Goal: Information Seeking & Learning: Find specific fact

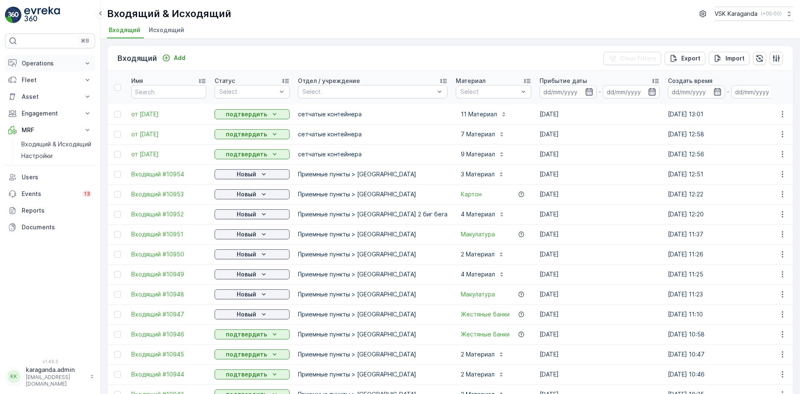
click at [37, 62] on p "Operations" at bounding box center [50, 63] width 57 height 8
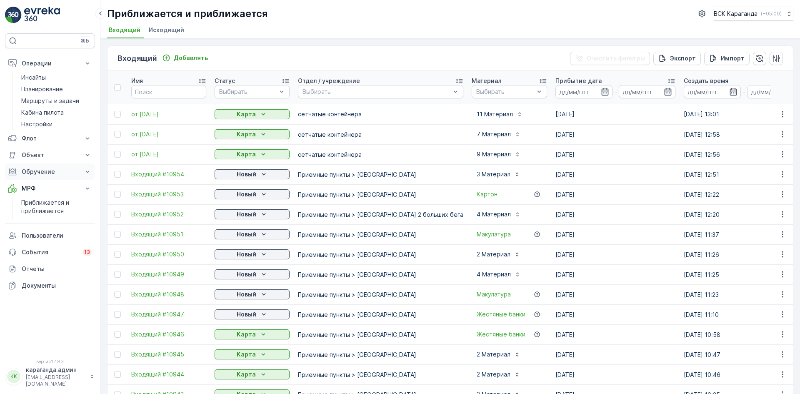
click at [30, 171] on font "Обручение" at bounding box center [38, 171] width 33 height 7
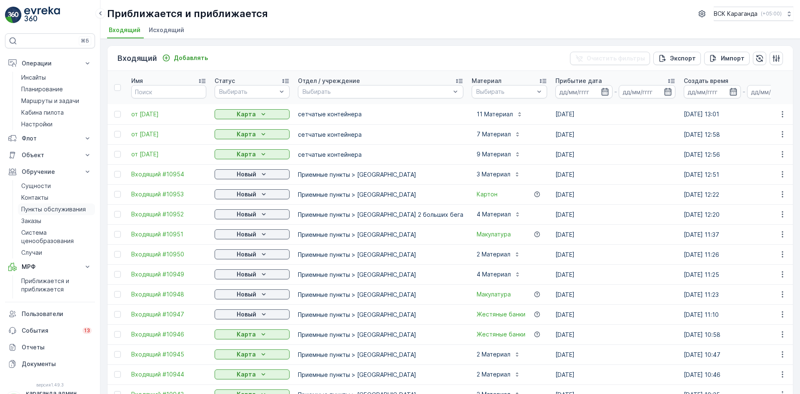
click at [34, 207] on font "Пункты обслуживания" at bounding box center [53, 208] width 65 height 7
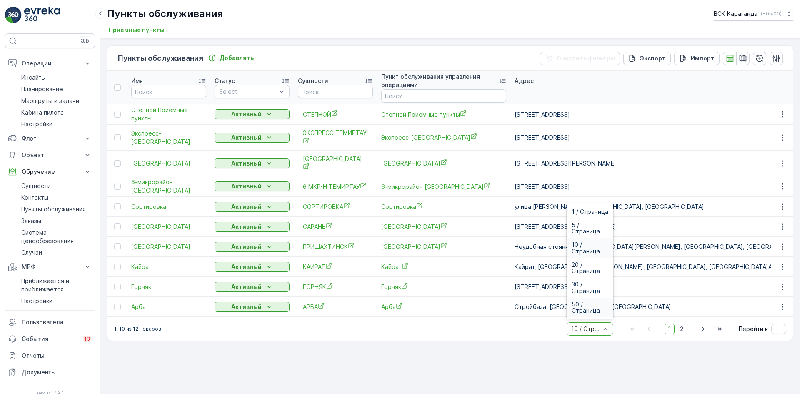
click at [584, 307] on font "50 / Страница" at bounding box center [586, 307] width 28 height 14
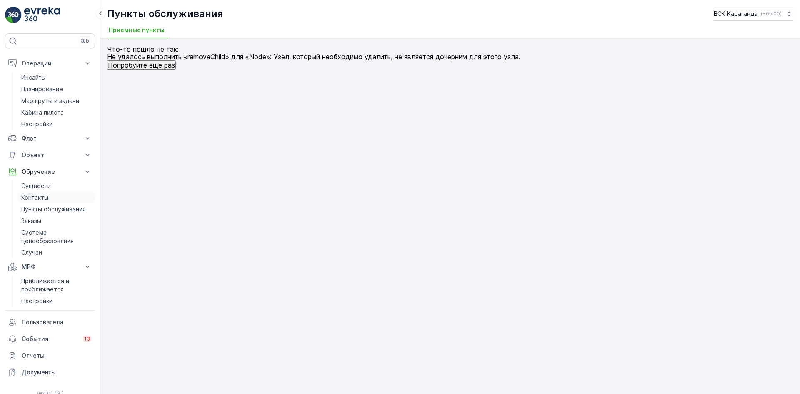
click at [46, 197] on font "Контакты" at bounding box center [34, 197] width 27 height 7
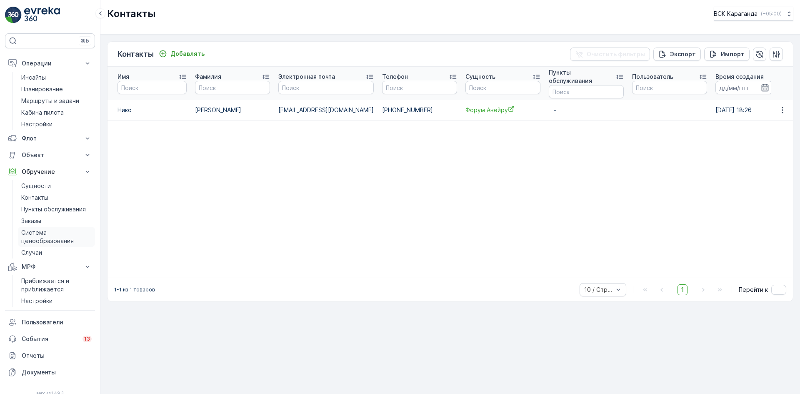
click at [34, 235] on font "Система ценообразования" at bounding box center [47, 236] width 52 height 15
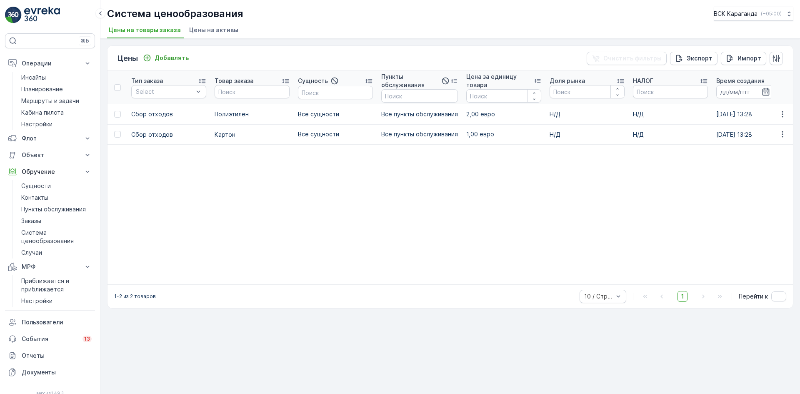
drag, startPoint x: 290, startPoint y: 230, endPoint x: 274, endPoint y: 280, distance: 53.0
click at [275, 279] on table "Тип заказа Select Товар заказа Сущность Пункты обслуживания Цена за единицу тов…" at bounding box center [549, 177] width 884 height 213
click at [44, 283] on font "Приближается и приближается" at bounding box center [45, 284] width 48 height 15
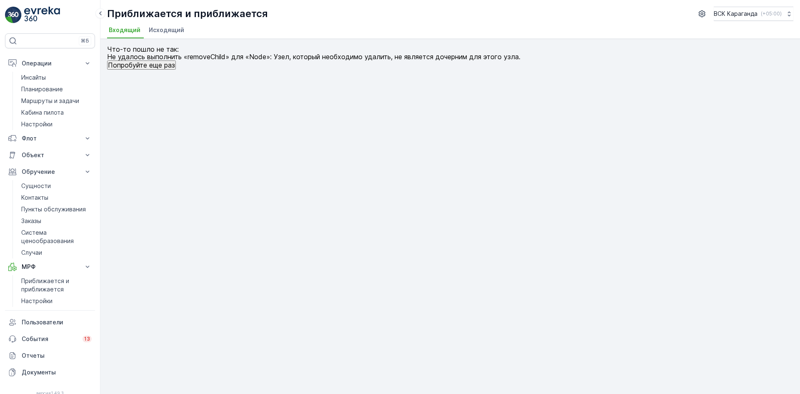
click at [172, 27] on font "Исходящий" at bounding box center [166, 29] width 35 height 7
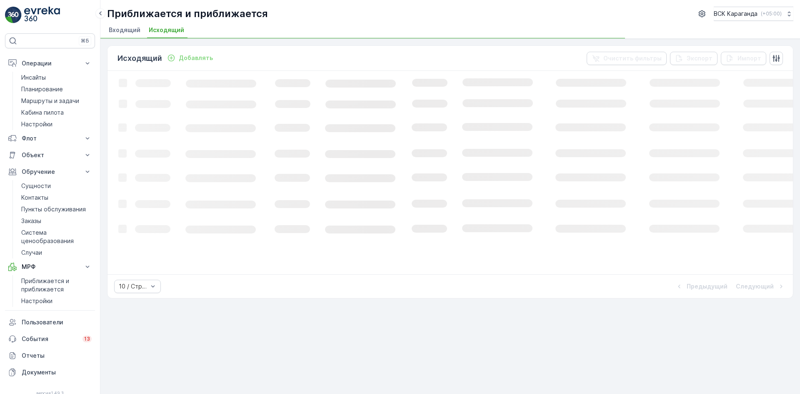
click at [117, 31] on font "Входящий" at bounding box center [125, 29] width 32 height 7
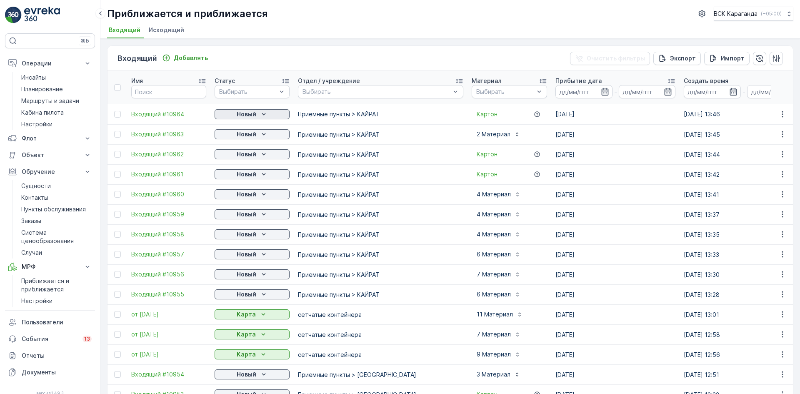
click at [262, 113] on icon "Новый" at bounding box center [264, 114] width 4 height 2
click at [247, 137] on body "⌘Б Операции Инсайты Планирование Маршруты и задачи Кабина пилота Настройки Флот…" at bounding box center [400, 197] width 800 height 394
click at [250, 137] on font "Новый" at bounding box center [247, 133] width 20 height 7
click at [252, 135] on font "Новый" at bounding box center [247, 133] width 20 height 7
click at [247, 153] on font "Новый" at bounding box center [247, 153] width 20 height 7
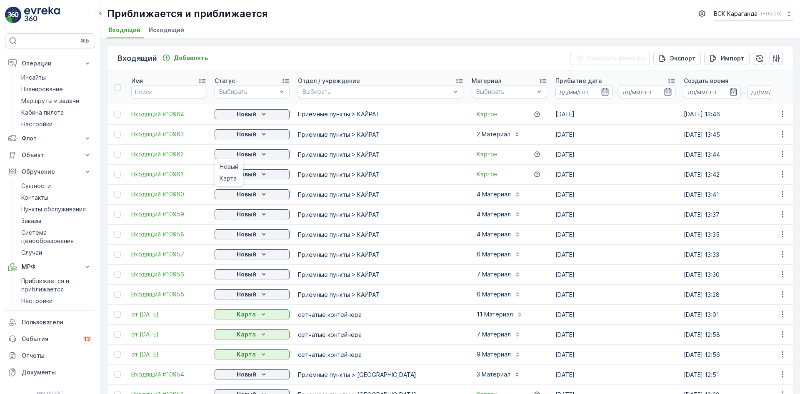
click at [228, 176] on font "Карта" at bounding box center [228, 178] width 17 height 7
click at [252, 133] on font "Новый" at bounding box center [247, 133] width 20 height 7
click at [236, 157] on div "Карта" at bounding box center [228, 158] width 25 height 12
click at [240, 173] on font "Новый" at bounding box center [247, 173] width 20 height 7
click at [233, 197] on font "Карта" at bounding box center [228, 198] width 17 height 7
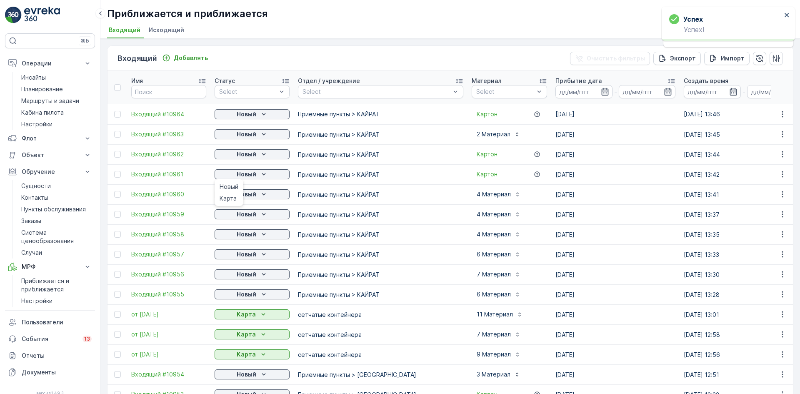
click at [246, 194] on div "Входящий Добавлять Очистить фильтры Экспорт Импорт Имя Статус Select Отдел / уч…" at bounding box center [449, 216] width 699 height 355
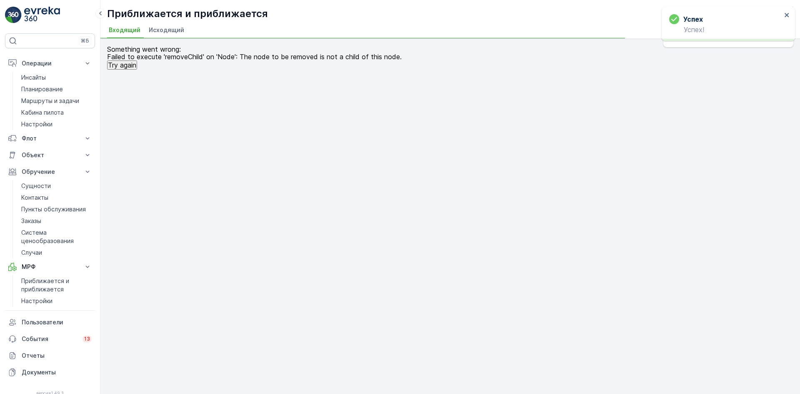
click at [244, 214] on div "Something went wrong: Failed to execute 'removeChild' on 'Node': The node to be…" at bounding box center [449, 216] width 699 height 355
click at [160, 32] on font "Исходящий" at bounding box center [166, 29] width 35 height 7
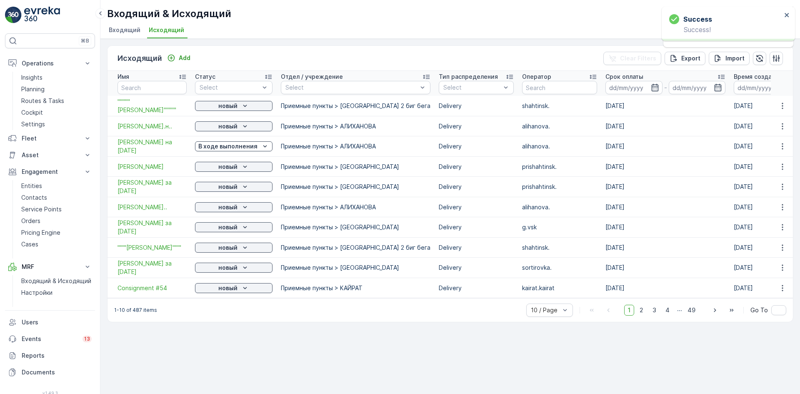
click at [123, 29] on span "Входящий" at bounding box center [125, 30] width 32 height 8
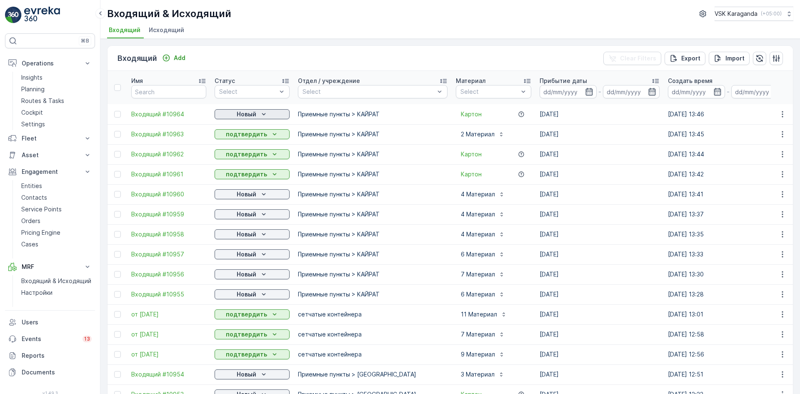
click at [253, 115] on p "Новый" at bounding box center [247, 114] width 20 height 8
click at [252, 136] on span "подтвердить" at bounding box center [239, 138] width 38 height 8
click at [250, 195] on p "Новый" at bounding box center [247, 194] width 20 height 8
click at [242, 215] on span "подтвердить" at bounding box center [239, 218] width 38 height 8
click at [248, 215] on p "Новый" at bounding box center [247, 214] width 20 height 8
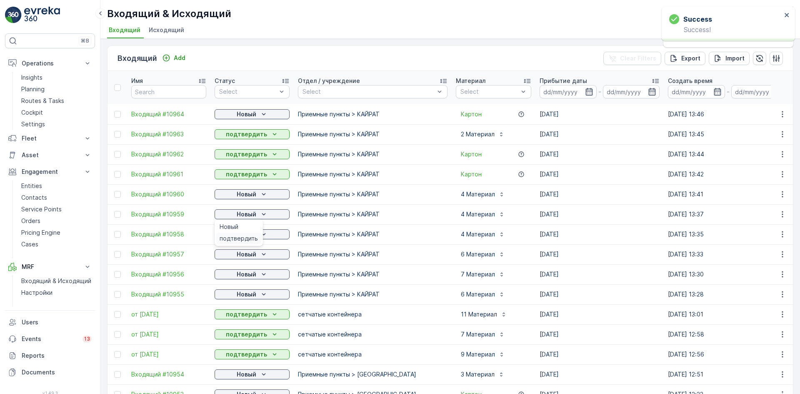
click at [238, 235] on span "подтвердить" at bounding box center [239, 238] width 38 height 8
click at [247, 232] on p "Новый" at bounding box center [247, 234] width 20 height 8
click at [232, 255] on div "Новый" at bounding box center [252, 254] width 68 height 8
drag, startPoint x: 239, startPoint y: 278, endPoint x: 249, endPoint y: 275, distance: 10.9
click at [238, 278] on span "подтвердить" at bounding box center [239, 278] width 38 height 8
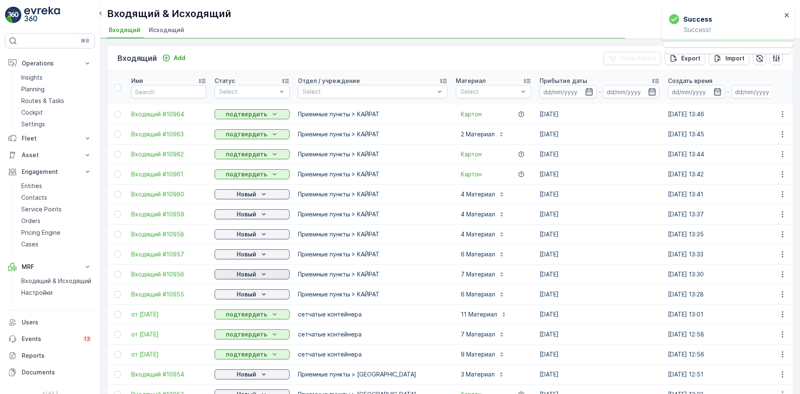
click at [254, 277] on p "Новый" at bounding box center [247, 274] width 20 height 8
click at [251, 294] on p "Новый" at bounding box center [247, 294] width 20 height 8
click at [239, 313] on div "подтвердить" at bounding box center [238, 318] width 45 height 12
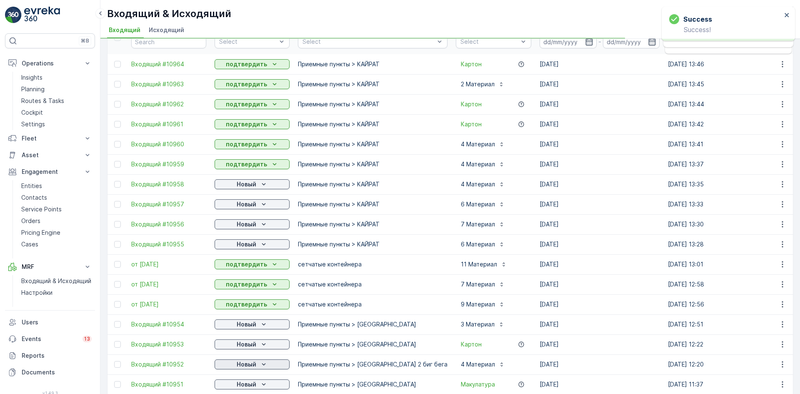
scroll to position [125, 0]
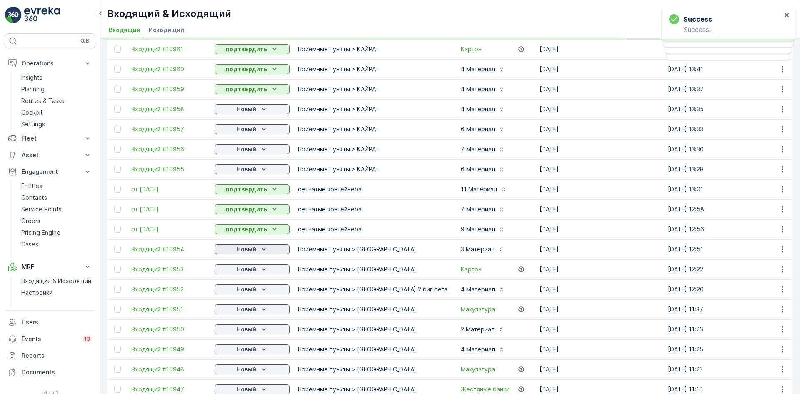
click at [255, 249] on p "Новый" at bounding box center [247, 249] width 20 height 8
click at [243, 274] on span "подтвердить" at bounding box center [239, 273] width 38 height 8
click at [260, 271] on icon "Новый" at bounding box center [264, 269] width 8 height 8
click at [248, 292] on span "подтвердить" at bounding box center [239, 293] width 38 height 8
click at [245, 312] on span "подтвердить" at bounding box center [239, 313] width 38 height 8
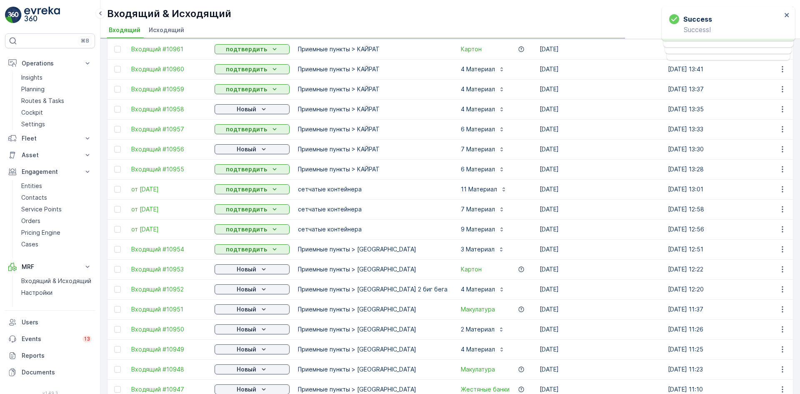
click at [252, 331] on p "Новый" at bounding box center [247, 329] width 20 height 8
click at [242, 353] on span "подтвердить" at bounding box center [239, 353] width 38 height 8
click at [256, 349] on div "Новый" at bounding box center [252, 349] width 68 height 8
click at [243, 373] on span "подтвердить" at bounding box center [239, 373] width 38 height 8
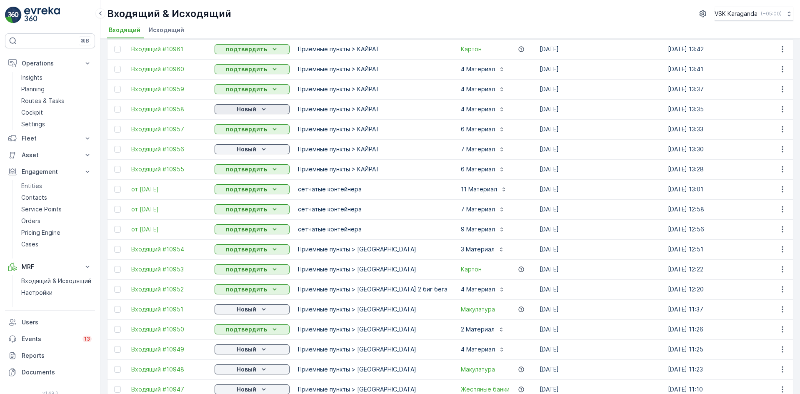
click at [232, 113] on div "Новый" at bounding box center [252, 109] width 68 height 8
click at [226, 129] on span "подтвердить" at bounding box center [239, 133] width 38 height 8
click at [235, 147] on div "Новый" at bounding box center [252, 149] width 68 height 8
click at [238, 174] on span "подтвердить" at bounding box center [239, 173] width 38 height 8
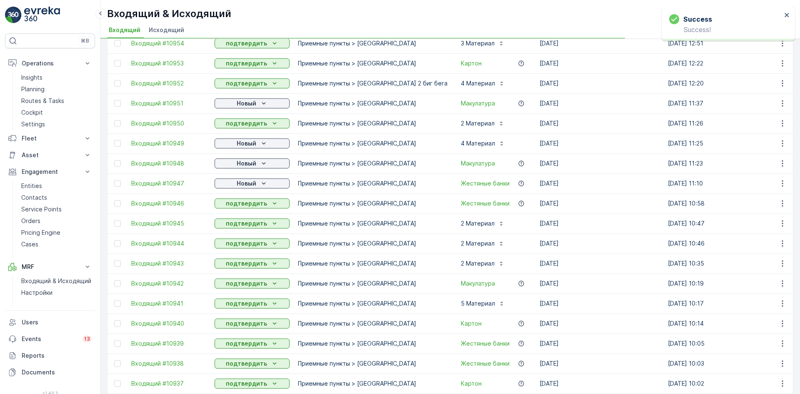
scroll to position [333, 0]
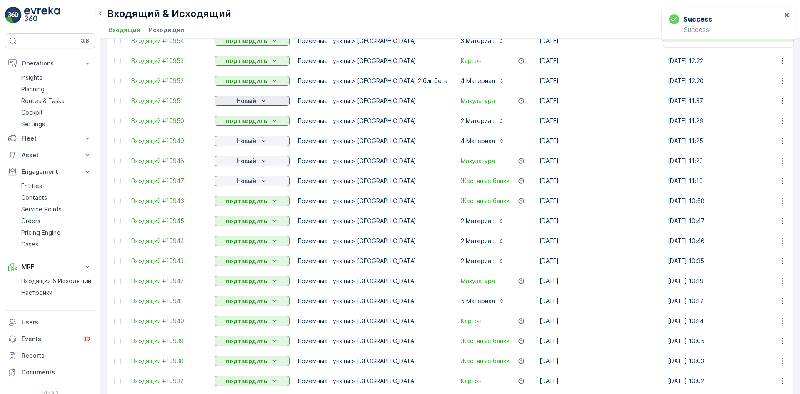
click at [251, 97] on p "Новый" at bounding box center [247, 101] width 20 height 8
click at [249, 160] on p "Новый" at bounding box center [247, 161] width 20 height 8
click at [240, 180] on div "подтвердить" at bounding box center [238, 185] width 45 height 12
click at [250, 181] on p "Новый" at bounding box center [247, 181] width 20 height 8
click at [244, 207] on span "подтвердить" at bounding box center [239, 205] width 38 height 8
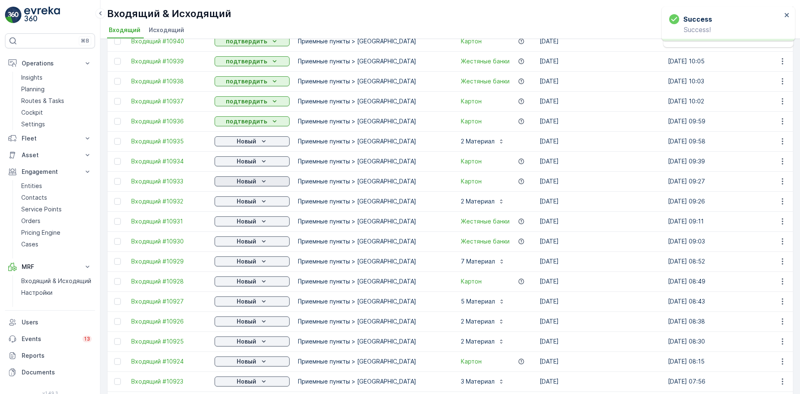
scroll to position [625, 0]
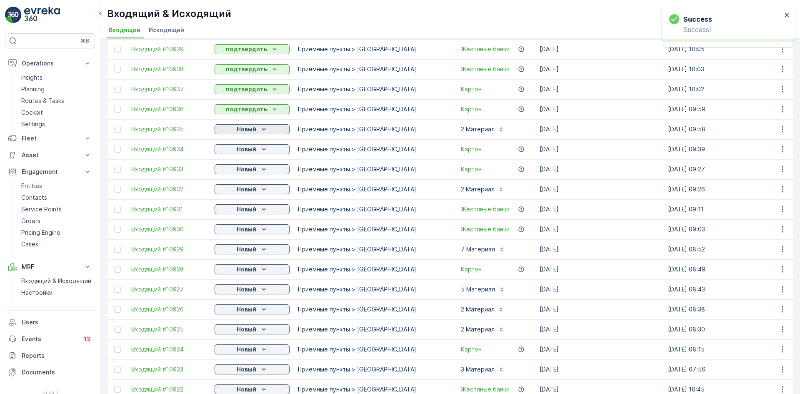
click at [258, 130] on div "Новый" at bounding box center [252, 129] width 68 height 8
click at [247, 154] on span "подтвердить" at bounding box center [239, 153] width 38 height 8
click at [258, 150] on div "Новый" at bounding box center [252, 149] width 68 height 8
click at [249, 172] on span "подтвердить" at bounding box center [239, 173] width 38 height 8
click at [263, 172] on icon "Новый" at bounding box center [264, 169] width 8 height 8
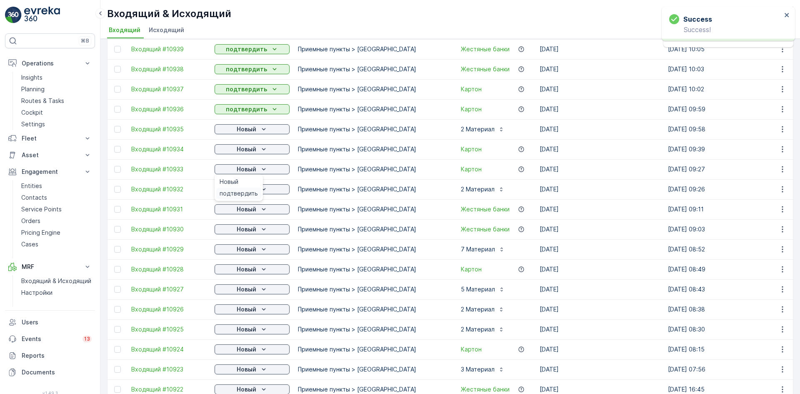
click at [251, 190] on span "подтвердить" at bounding box center [239, 193] width 38 height 8
click at [252, 212] on span "подтвердить" at bounding box center [239, 213] width 38 height 8
click at [263, 210] on icon "Новый" at bounding box center [264, 209] width 4 height 2
click at [248, 232] on span "подтвердить" at bounding box center [239, 233] width 38 height 8
click at [260, 227] on icon "Новый" at bounding box center [264, 229] width 8 height 8
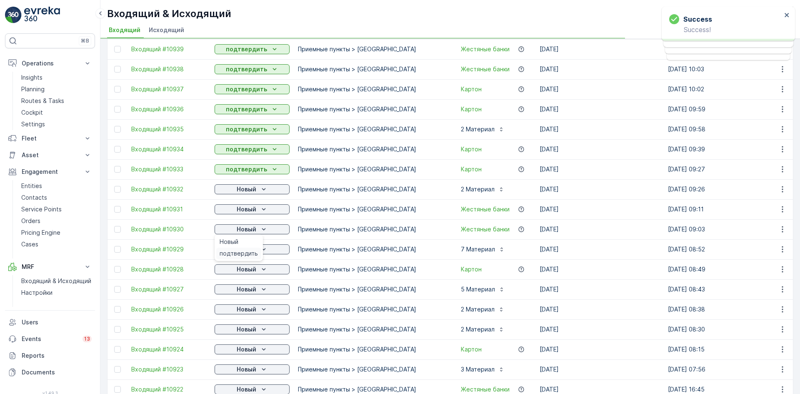
click at [246, 250] on span "подтвердить" at bounding box center [239, 253] width 38 height 8
click at [266, 250] on icon "Новый" at bounding box center [264, 249] width 8 height 8
click at [262, 270] on icon "Новый" at bounding box center [264, 269] width 8 height 8
click at [252, 296] on span "подтвердить" at bounding box center [239, 293] width 38 height 8
click at [258, 291] on div "Новый" at bounding box center [252, 289] width 68 height 8
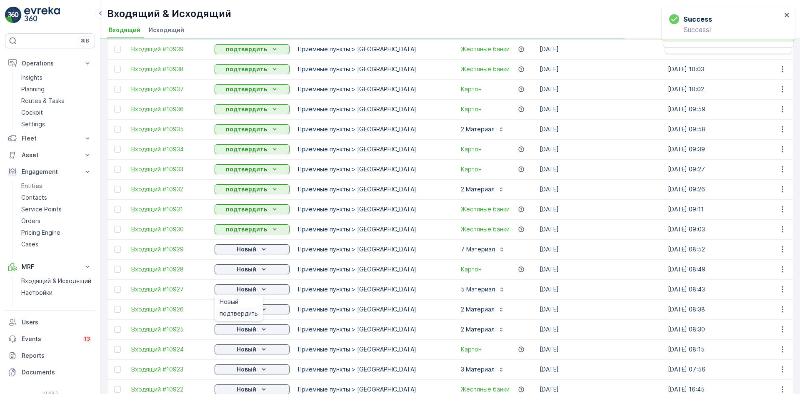
click at [252, 309] on span "подтвердить" at bounding box center [239, 313] width 38 height 8
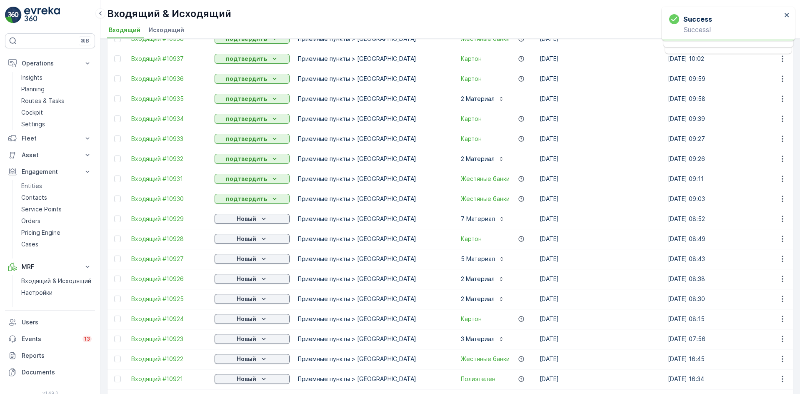
scroll to position [708, 0]
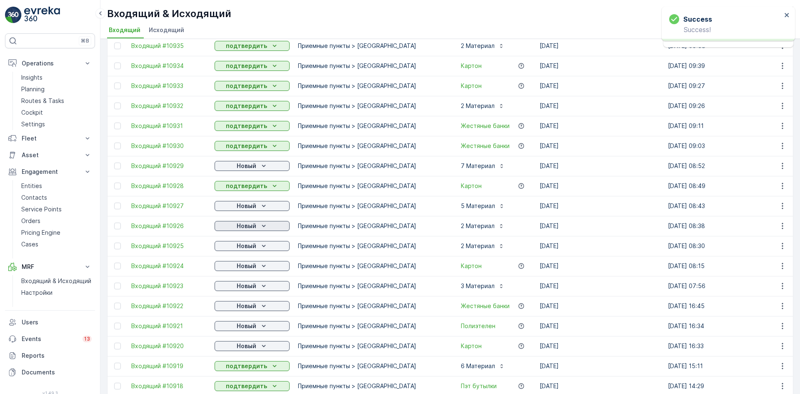
click at [262, 223] on icon "Новый" at bounding box center [264, 226] width 8 height 8
click at [253, 251] on span "подтвердить" at bounding box center [239, 250] width 38 height 8
click at [262, 250] on icon "Новый" at bounding box center [264, 246] width 8 height 8
click at [255, 269] on span "подтвердить" at bounding box center [239, 270] width 38 height 8
click at [261, 267] on icon "Новый" at bounding box center [264, 266] width 8 height 8
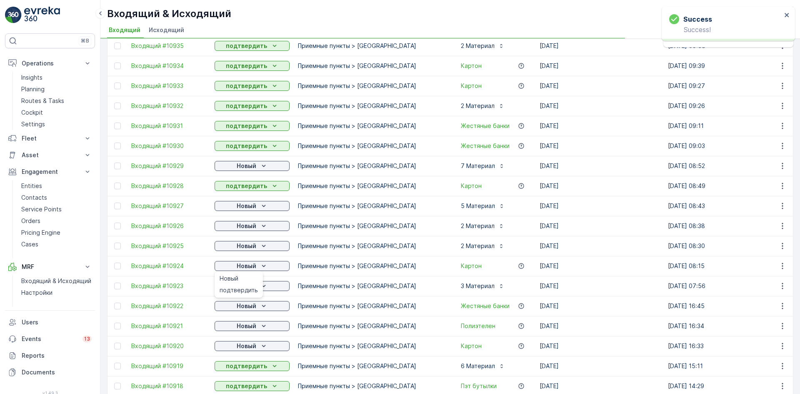
click at [249, 291] on span "подтвердить" at bounding box center [239, 290] width 38 height 8
click at [264, 287] on icon "Новый" at bounding box center [264, 286] width 8 height 8
click at [255, 306] on p "Новый" at bounding box center [247, 306] width 20 height 8
click at [265, 307] on icon "Новый" at bounding box center [264, 306] width 8 height 8
click at [245, 328] on span "подтвердить" at bounding box center [239, 330] width 38 height 8
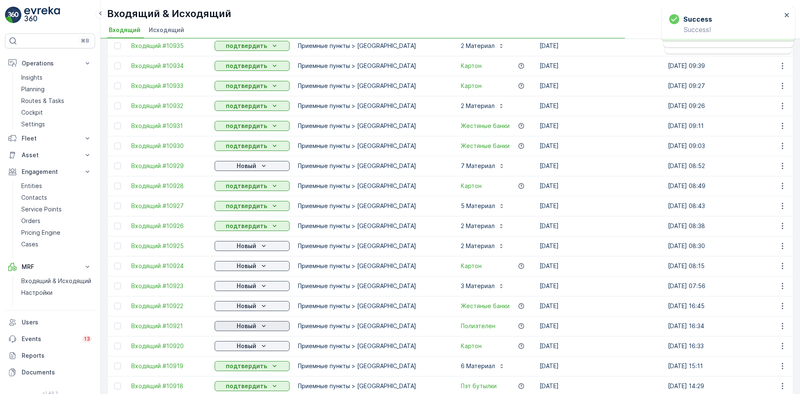
click at [265, 327] on icon "Новый" at bounding box center [264, 326] width 8 height 8
click at [244, 347] on span "подтвердить" at bounding box center [239, 350] width 38 height 8
click at [266, 347] on icon "Новый" at bounding box center [264, 346] width 8 height 8
click at [239, 369] on span "подтвердить" at bounding box center [239, 370] width 38 height 8
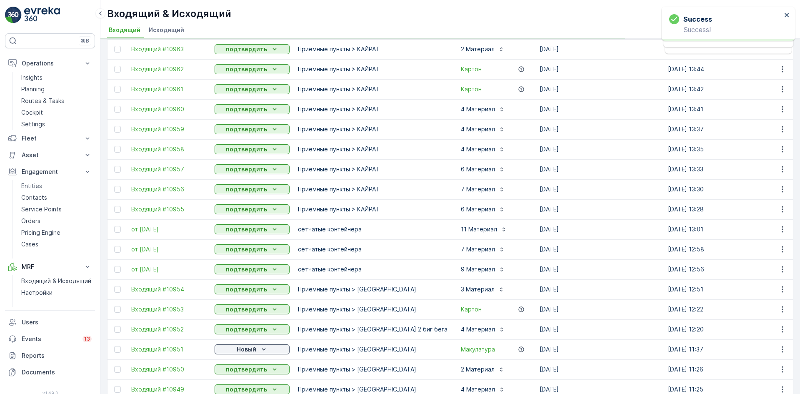
scroll to position [0, 0]
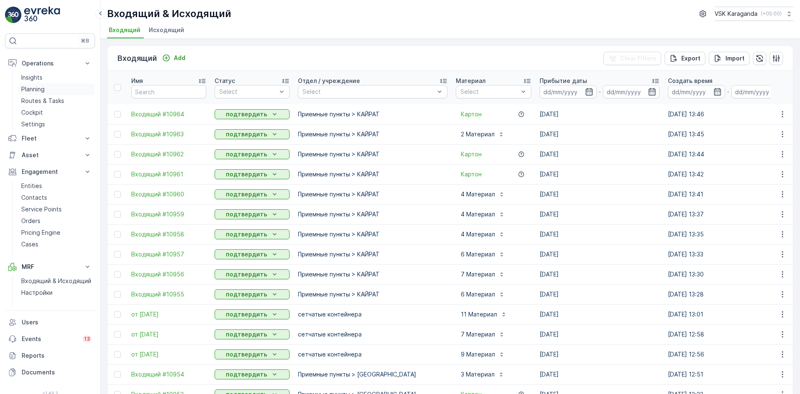
click at [43, 89] on p "Planning" at bounding box center [32, 89] width 23 height 8
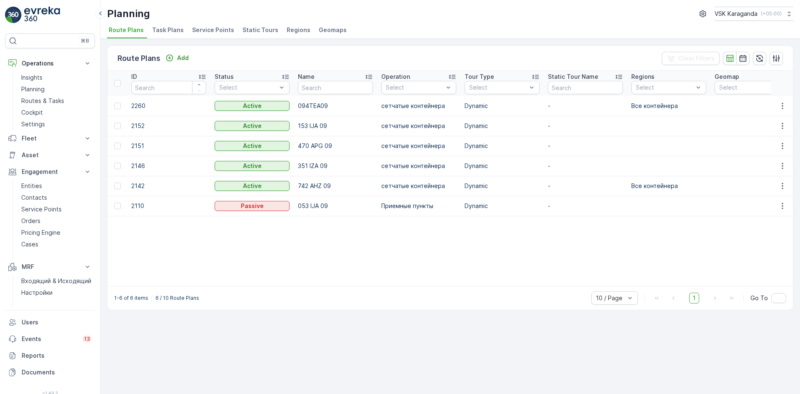
click at [211, 29] on span "Service Points" at bounding box center [213, 30] width 42 height 8
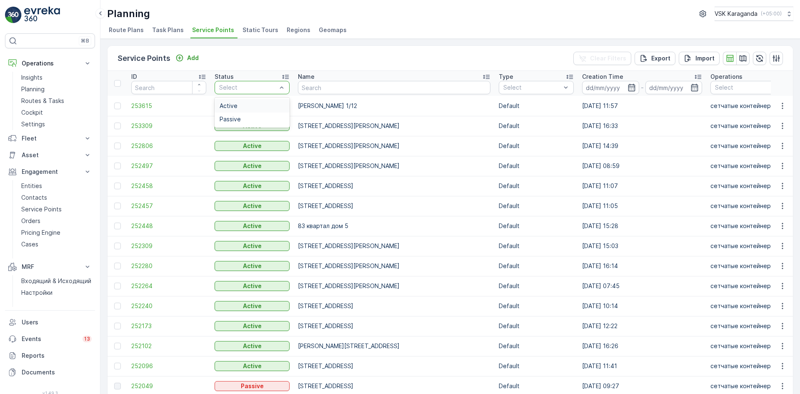
click at [255, 107] on div "Active" at bounding box center [252, 105] width 65 height 7
click at [244, 120] on div "Active" at bounding box center [252, 126] width 75 height 12
click at [246, 118] on div "Passive" at bounding box center [252, 119] width 65 height 7
click at [245, 106] on div "Active" at bounding box center [252, 105] width 65 height 7
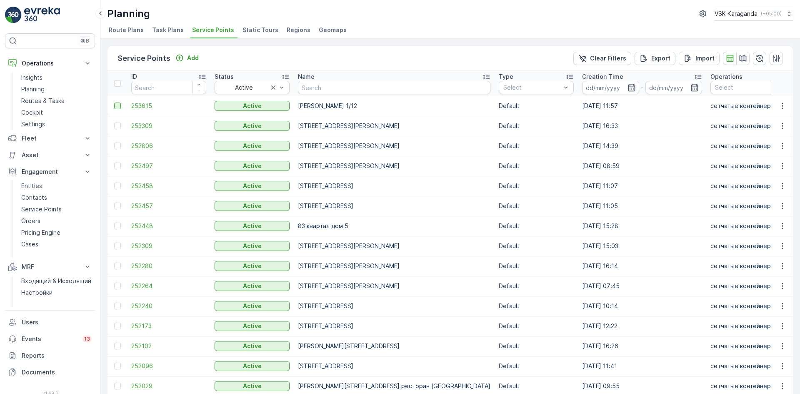
click at [120, 107] on div at bounding box center [117, 105] width 7 height 7
click at [114, 102] on input "checkbox" at bounding box center [114, 102] width 0 height 0
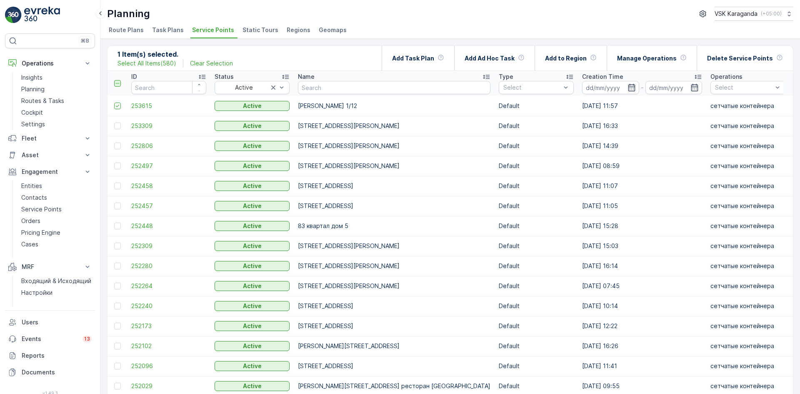
click at [119, 82] on icon at bounding box center [118, 83] width 6 height 6
click at [119, 80] on input "checkbox" at bounding box center [119, 80] width 0 height 0
drag, startPoint x: 119, startPoint y: 107, endPoint x: 118, endPoint y: 92, distance: 14.6
click at [119, 107] on icon at bounding box center [118, 106] width 6 height 6
click at [114, 102] on input "checkbox" at bounding box center [114, 102] width 0 height 0
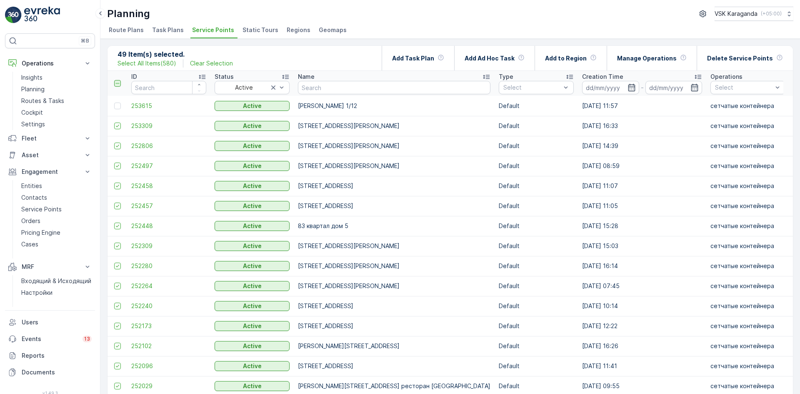
click at [117, 84] on icon at bounding box center [118, 83] width 6 height 6
click at [119, 80] on input "checkbox" at bounding box center [119, 80] width 0 height 0
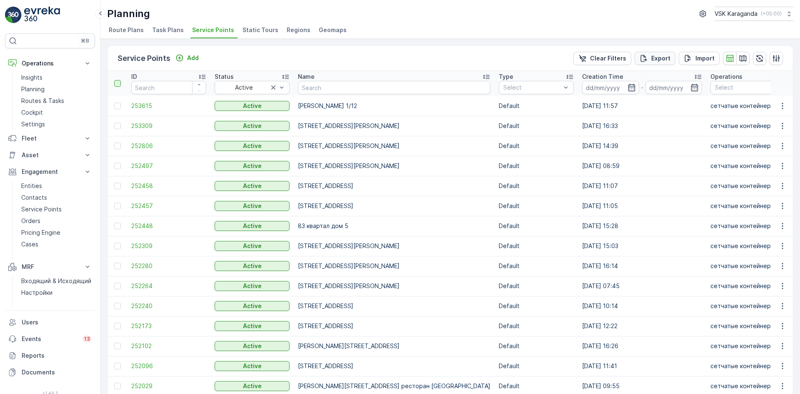
click at [659, 54] on p "Export" at bounding box center [660, 58] width 19 height 8
click at [688, 48] on span "reports" at bounding box center [733, 45] width 98 height 9
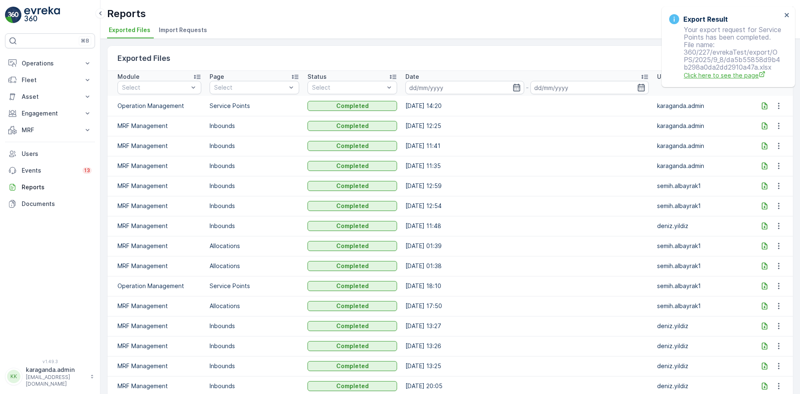
click at [740, 75] on span "Click here to see the page" at bounding box center [733, 75] width 98 height 9
click at [719, 76] on span "Click here to see the page" at bounding box center [733, 75] width 98 height 9
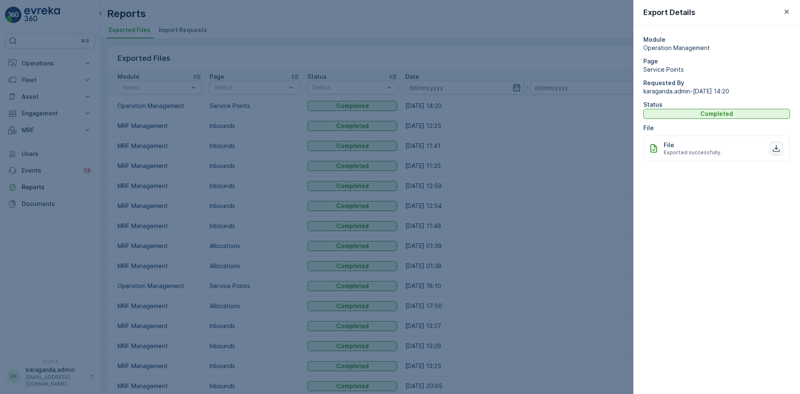
click at [772, 147] on icon "button" at bounding box center [776, 148] width 8 height 8
click at [786, 12] on icon "button" at bounding box center [786, 12] width 4 height 4
click at [780, 147] on button "button" at bounding box center [775, 148] width 13 height 13
click at [785, 14] on icon "button" at bounding box center [786, 11] width 8 height 8
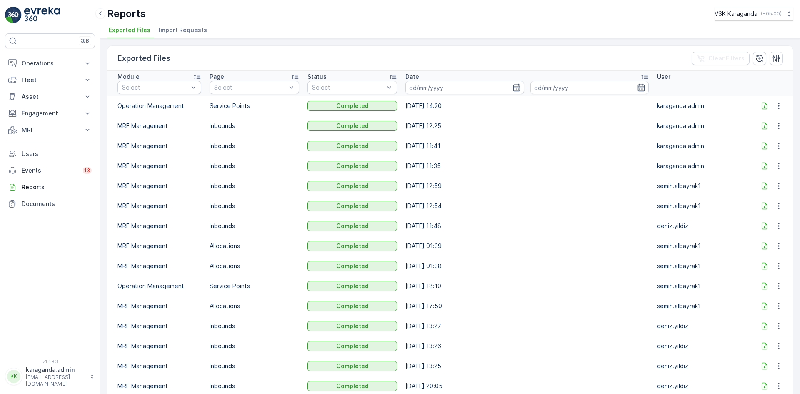
drag, startPoint x: 40, startPoint y: 66, endPoint x: 50, endPoint y: 81, distance: 18.0
click at [42, 67] on p "Operations" at bounding box center [50, 63] width 57 height 8
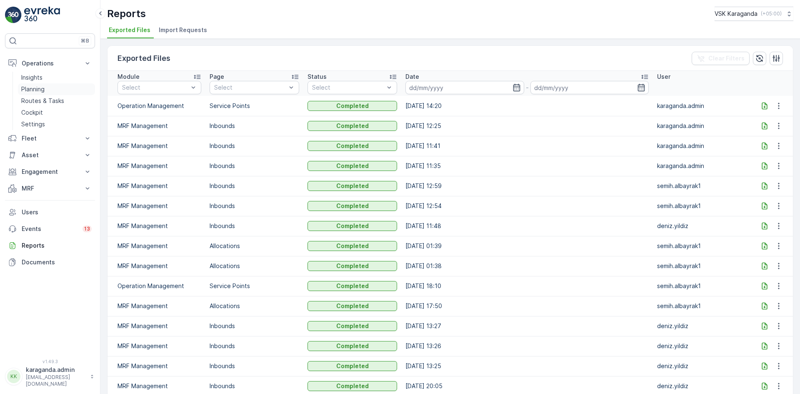
click at [35, 91] on p "Planning" at bounding box center [32, 89] width 23 height 8
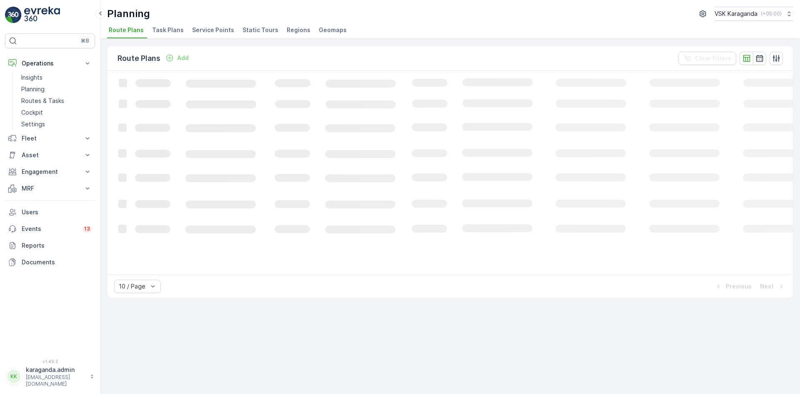
click at [217, 31] on span "Service Points" at bounding box center [213, 30] width 42 height 8
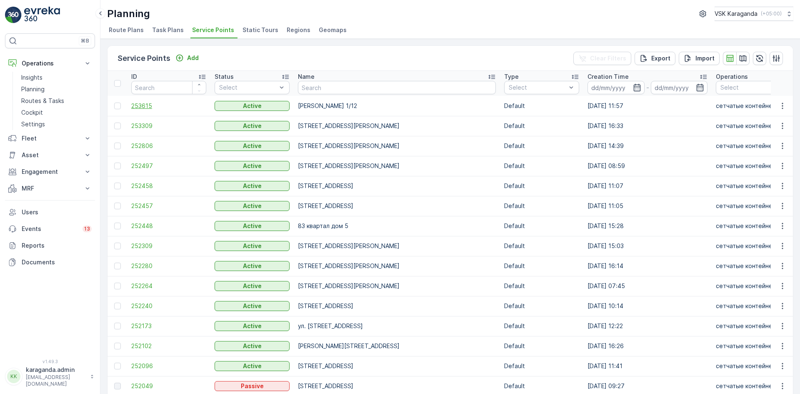
click at [142, 105] on span "253615" at bounding box center [168, 106] width 75 height 8
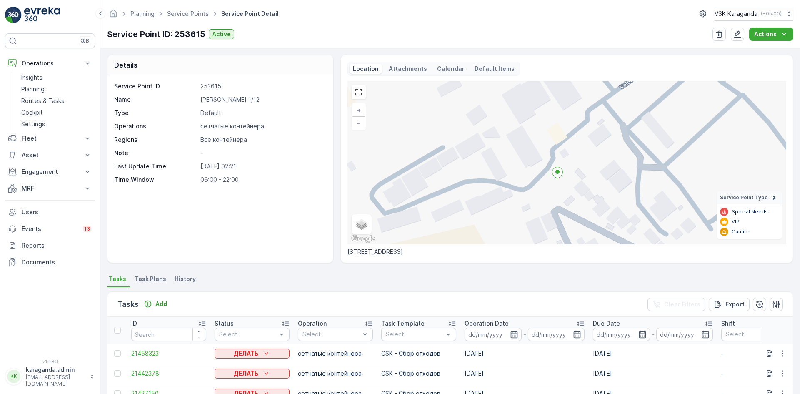
drag, startPoint x: 349, startPoint y: 252, endPoint x: 528, endPoint y: 254, distance: 179.1
click at [528, 254] on p "[STREET_ADDRESS]" at bounding box center [566, 251] width 439 height 8
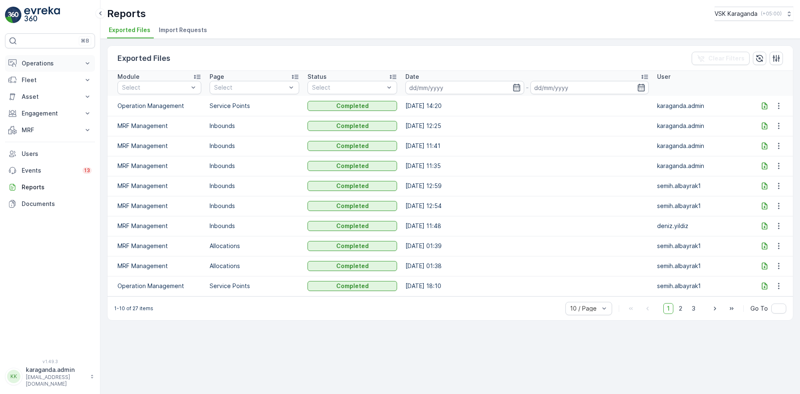
click at [32, 63] on p "Operations" at bounding box center [50, 63] width 57 height 8
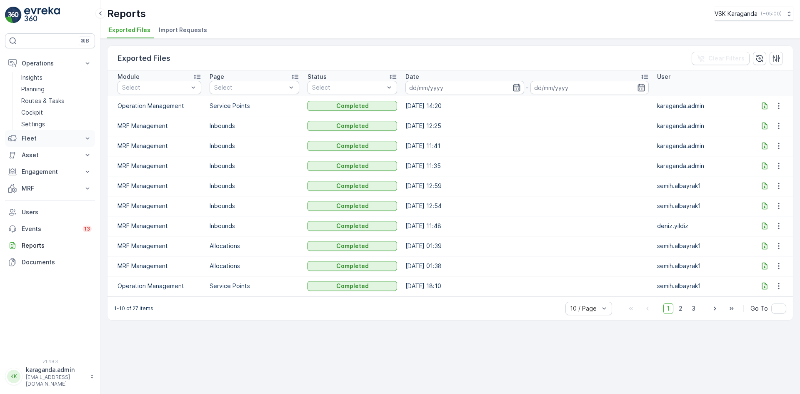
click at [30, 134] on p "Fleet" at bounding box center [50, 138] width 57 height 8
click at [42, 154] on p "Live Tracking" at bounding box center [39, 152] width 37 height 8
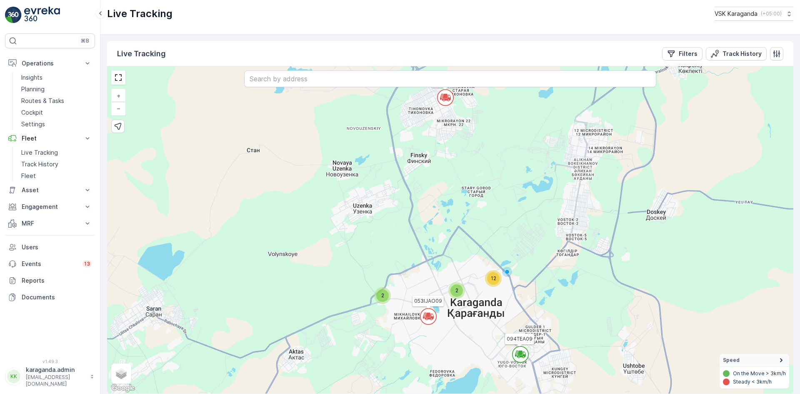
click at [457, 299] on div "2 2 12 053IJAО09 960EQO2 094TEA09 + − Satellite Roadmap Terrain Hybrid Leaflet …" at bounding box center [450, 229] width 686 height 327
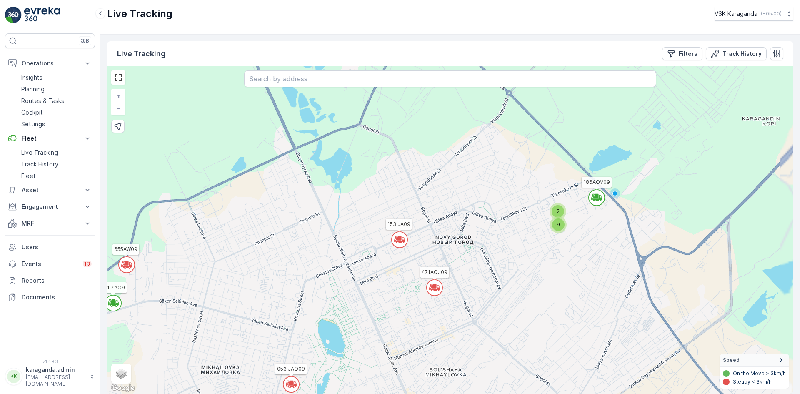
drag, startPoint x: 438, startPoint y: 272, endPoint x: 410, endPoint y: 197, distance: 80.4
click at [410, 197] on div "2 9 053IJAО09 960EQO2 094TEA09 655AW09 351IZAО9 186АOV09 153IJA09 471AQJ09 + − …" at bounding box center [450, 229] width 686 height 327
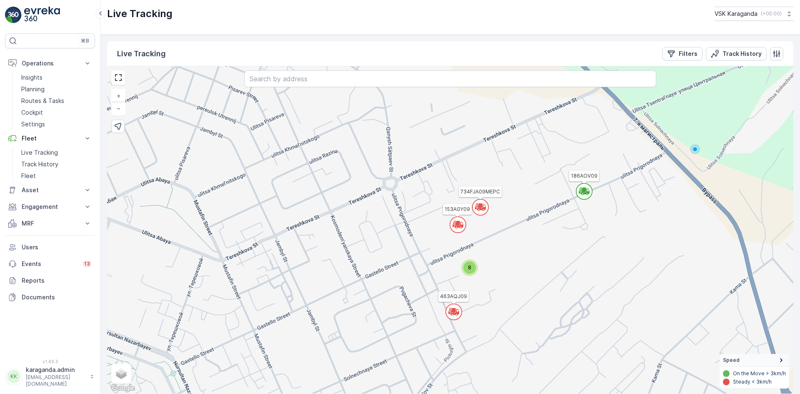
click at [589, 190] on icon at bounding box center [588, 191] width 2 height 4
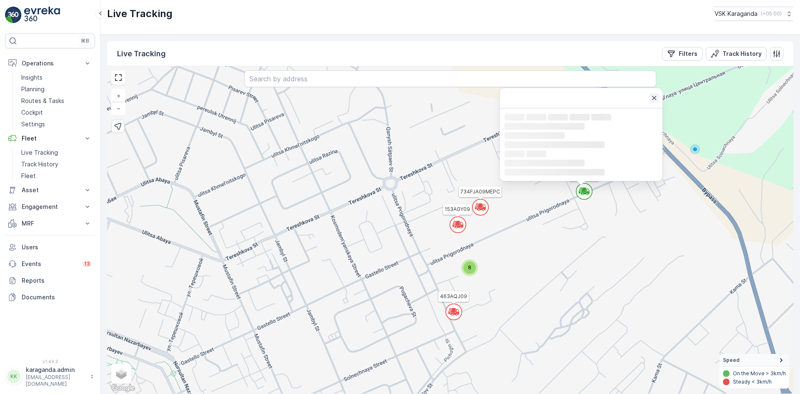
click at [657, 100] on icon "button" at bounding box center [654, 98] width 8 height 8
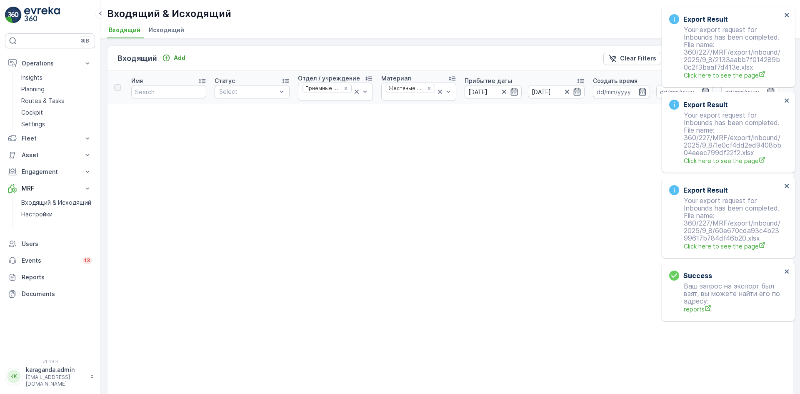
click at [789, 11] on div "Export Result Your export request for Inbounds has been completed. File name: 3…" at bounding box center [728, 47] width 133 height 80
click at [788, 12] on icon "close" at bounding box center [787, 15] width 6 height 7
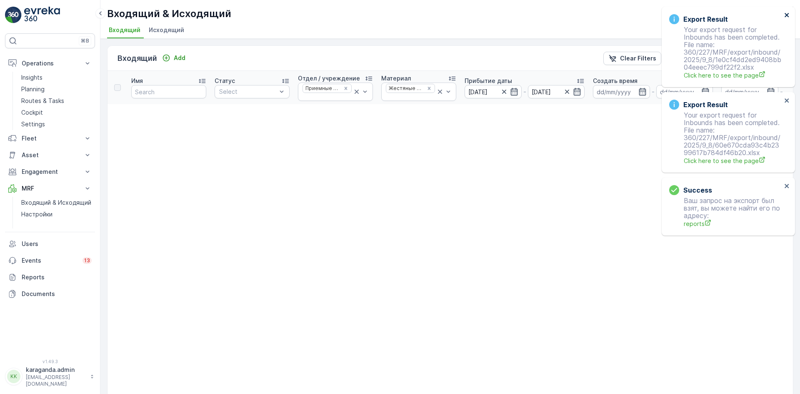
click at [789, 16] on icon "close" at bounding box center [787, 15] width 6 height 7
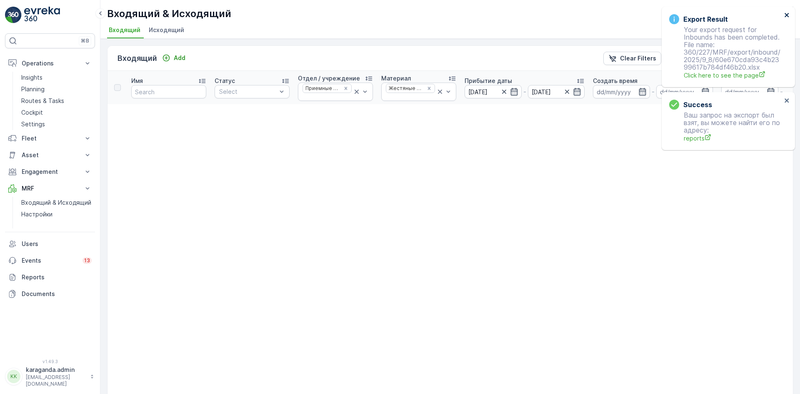
click at [786, 16] on icon "close" at bounding box center [787, 15] width 6 height 7
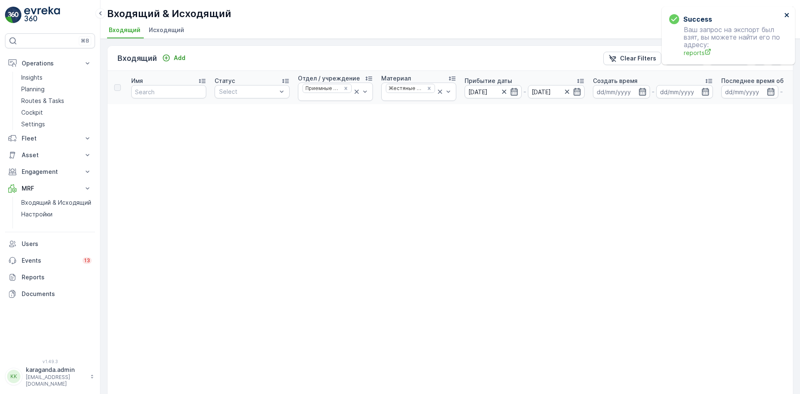
click at [786, 17] on icon "close" at bounding box center [787, 15] width 6 height 7
click at [39, 66] on p "Operations" at bounding box center [50, 63] width 57 height 8
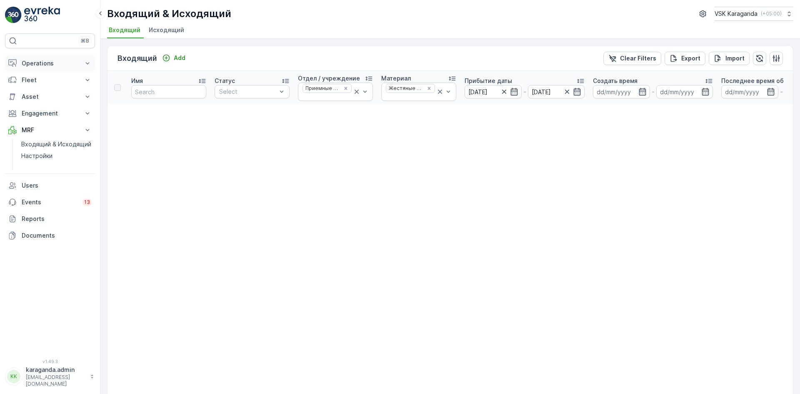
click at [37, 63] on p "Operations" at bounding box center [50, 63] width 57 height 8
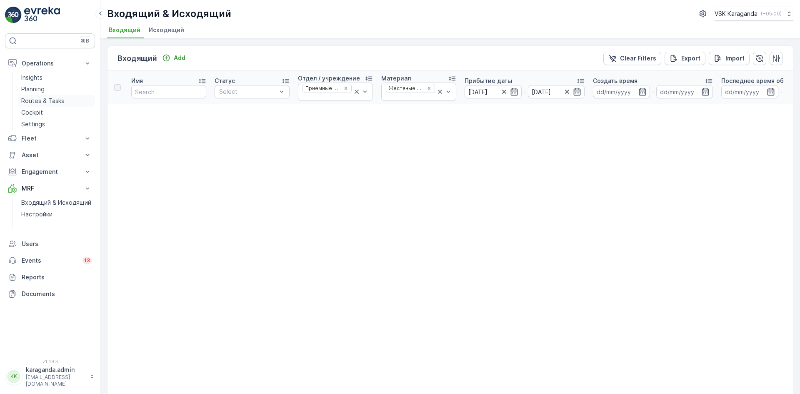
click at [28, 98] on p "Routes & Tasks" at bounding box center [42, 101] width 43 height 8
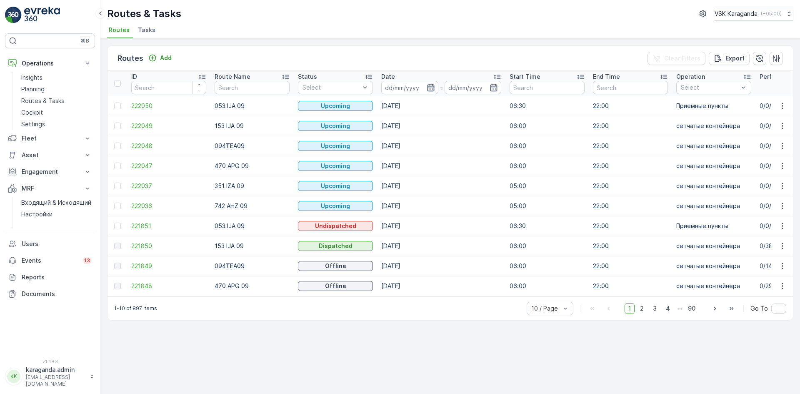
click at [430, 86] on icon "button" at bounding box center [431, 87] width 8 height 8
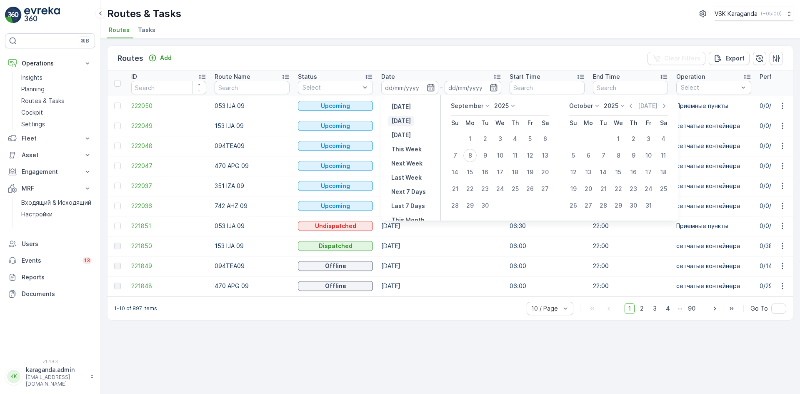
click at [404, 121] on p "[DATE]" at bounding box center [401, 121] width 20 height 8
type input "[DATE]"
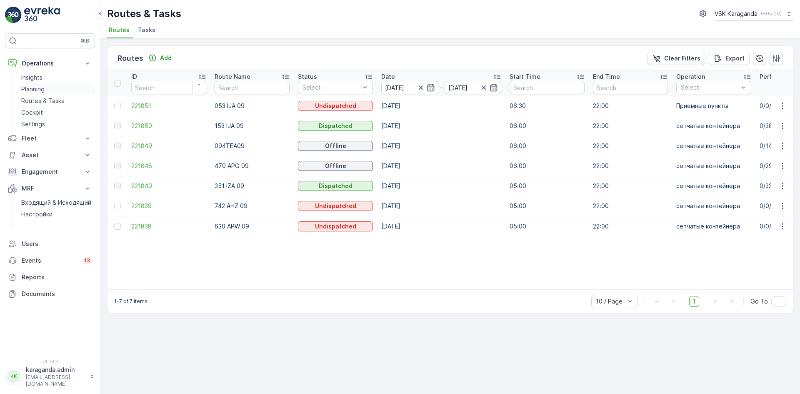
click at [33, 92] on p "Planning" at bounding box center [32, 89] width 23 height 8
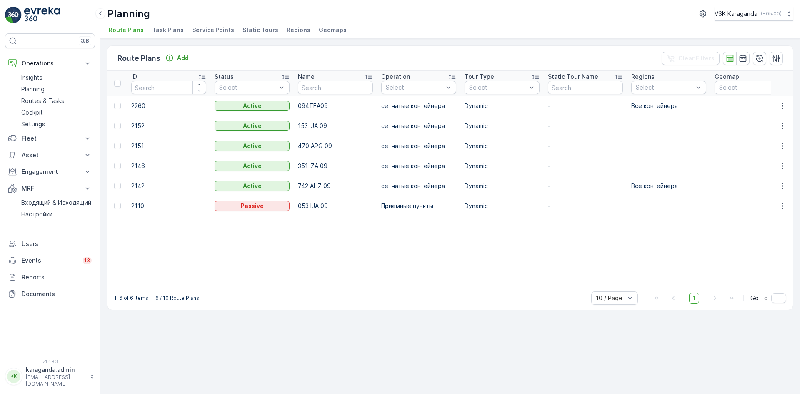
click at [217, 27] on span "Service Points" at bounding box center [213, 30] width 42 height 8
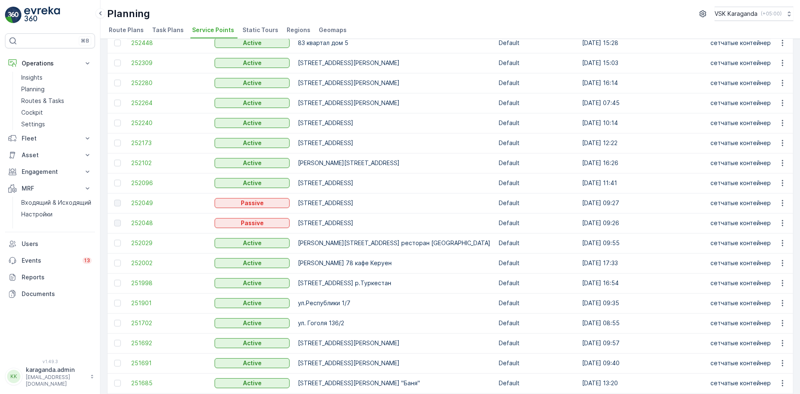
scroll to position [292, 0]
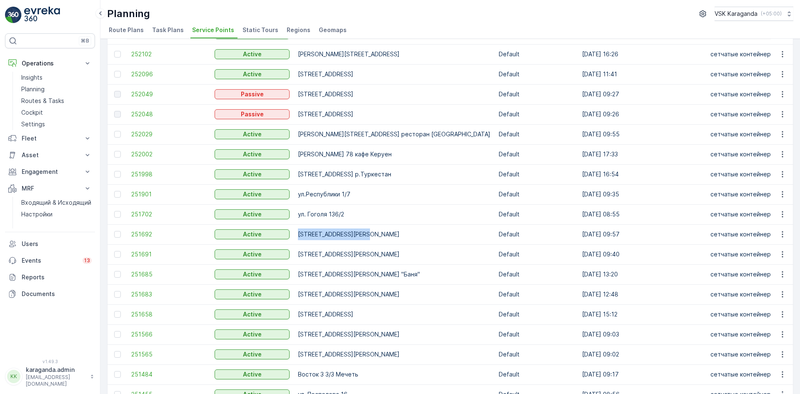
drag, startPoint x: 363, startPoint y: 234, endPoint x: 297, endPoint y: 234, distance: 65.8
click at [297, 234] on td "[STREET_ADDRESS][PERSON_NAME]" at bounding box center [394, 234] width 201 height 20
copy td "[STREET_ADDRESS][PERSON_NAME]"
click at [352, 214] on td "ул. Гоголя 136/2" at bounding box center [394, 214] width 201 height 20
drag, startPoint x: 298, startPoint y: 213, endPoint x: 370, endPoint y: 215, distance: 71.7
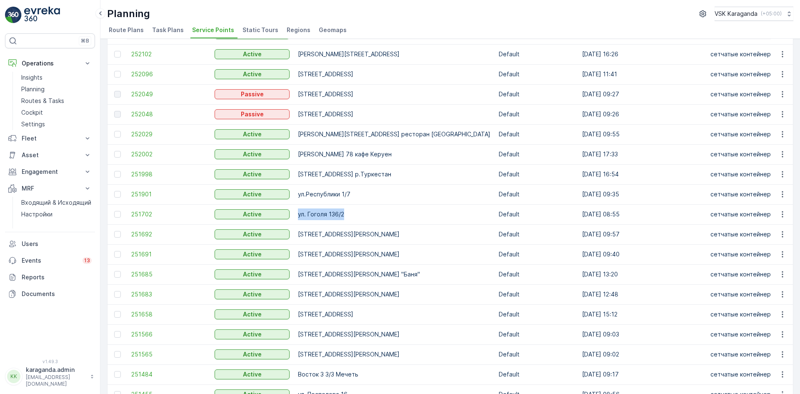
click at [370, 214] on td "ул. Гоголя 136/2" at bounding box center [394, 214] width 201 height 20
copy td "ул. Гоголя 136/2"
copy tr "e ул.Республики 1/7"
drag, startPoint x: 380, startPoint y: 173, endPoint x: 294, endPoint y: 174, distance: 86.6
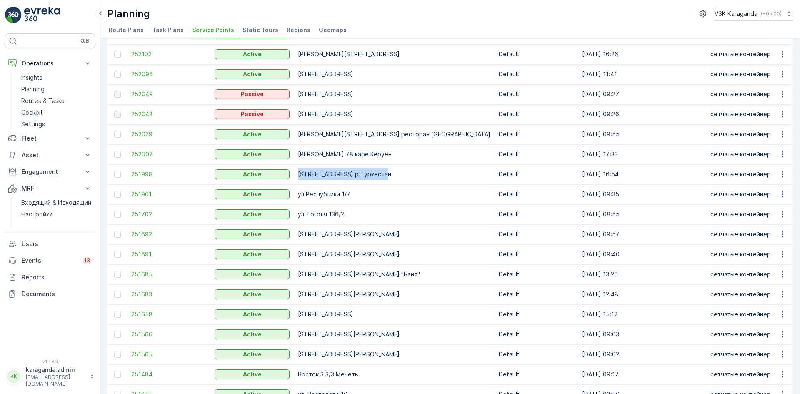
click at [294, 174] on td "[STREET_ADDRESS] р.Туркестан" at bounding box center [394, 174] width 201 height 20
copy td "[STREET_ADDRESS] р.Туркестан"
click at [374, 152] on td "[PERSON_NAME] 78 кафе Керуен" at bounding box center [394, 154] width 201 height 20
click at [384, 151] on td "[PERSON_NAME] 78 кафе Керуен" at bounding box center [394, 154] width 201 height 20
drag, startPoint x: 398, startPoint y: 134, endPoint x: 297, endPoint y: 139, distance: 101.4
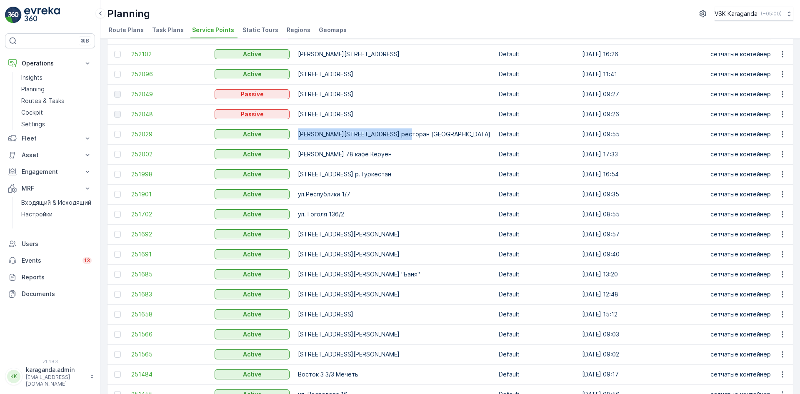
click at [297, 139] on td "[PERSON_NAME][STREET_ADDRESS] ресторан [GEOGRAPHIC_DATA]" at bounding box center [394, 134] width 201 height 20
copy td "[PERSON_NAME][STREET_ADDRESS] ресторан [GEOGRAPHIC_DATA]"
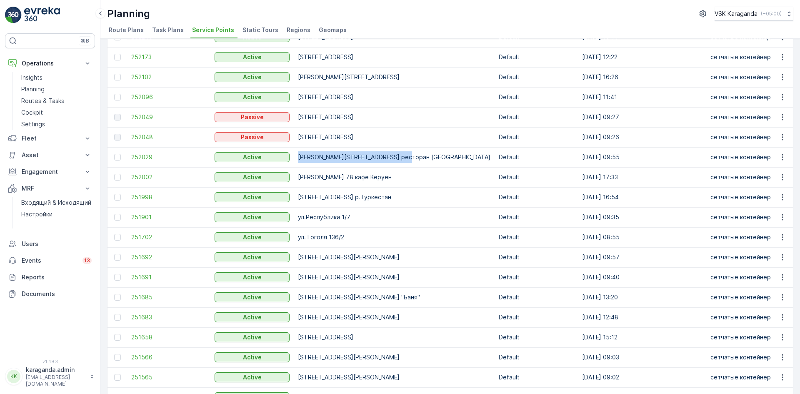
scroll to position [250, 0]
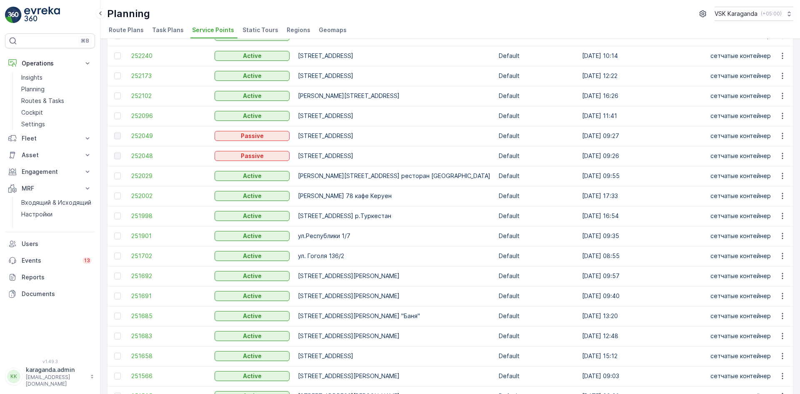
click at [348, 114] on td "[STREET_ADDRESS]" at bounding box center [394, 116] width 201 height 20
drag, startPoint x: 347, startPoint y: 115, endPoint x: 312, endPoint y: 110, distance: 34.9
click at [298, 114] on td "[STREET_ADDRESS]" at bounding box center [394, 116] width 201 height 20
copy td "[STREET_ADDRESS]"
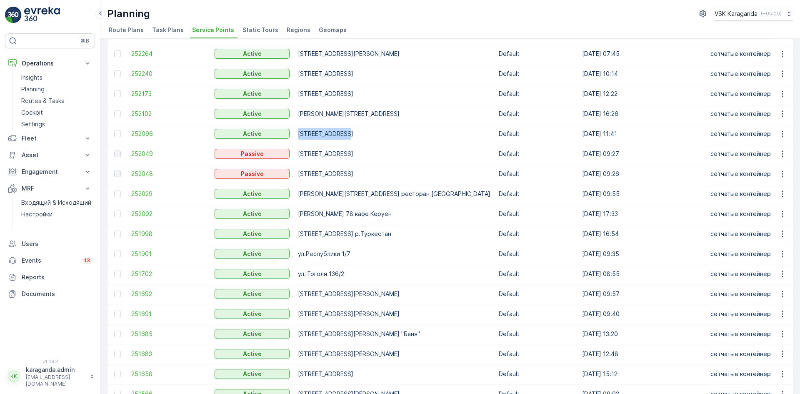
scroll to position [167, 0]
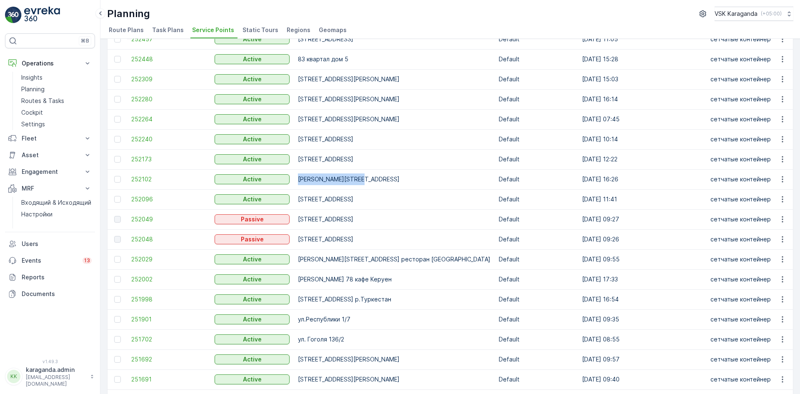
drag, startPoint x: 361, startPoint y: 178, endPoint x: 298, endPoint y: 180, distance: 62.5
click at [298, 180] on td "[PERSON_NAME][STREET_ADDRESS]" at bounding box center [394, 179] width 201 height 20
copy td "[PERSON_NAME][STREET_ADDRESS]"
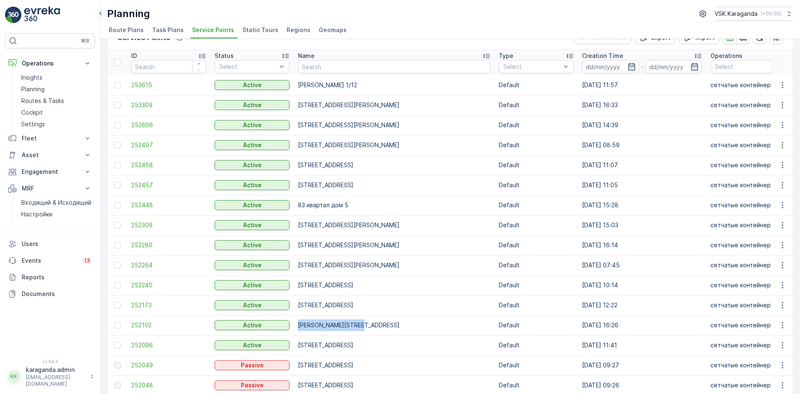
scroll to position [0, 0]
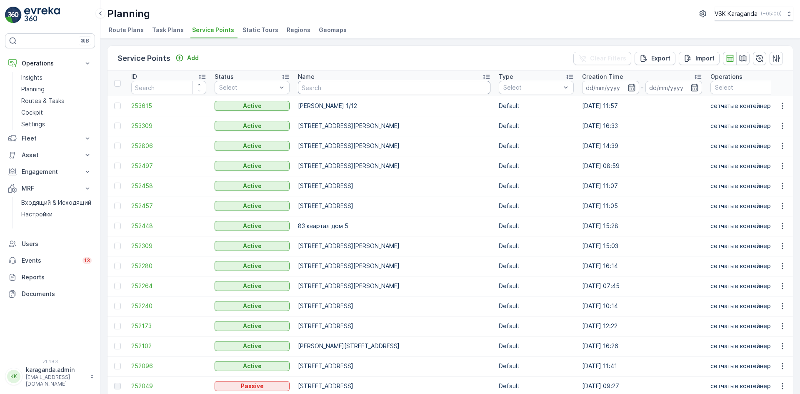
click at [344, 82] on input "text" at bounding box center [394, 87] width 192 height 13
type input "[PERSON_NAME][STREET_ADDRESS]"
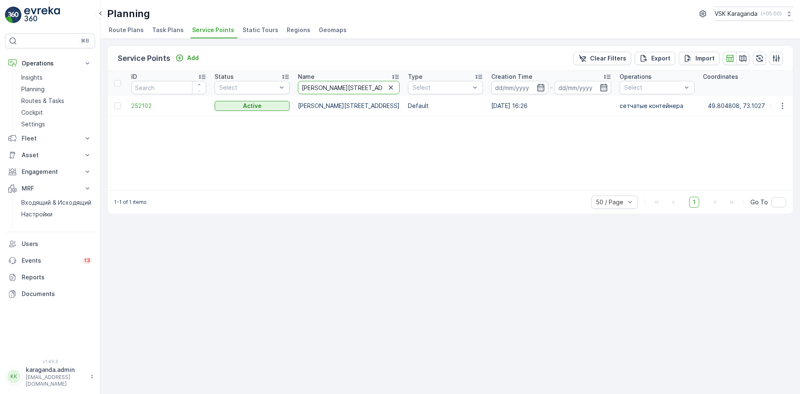
click at [342, 87] on input "[PERSON_NAME][STREET_ADDRESS]" at bounding box center [349, 87] width 102 height 13
type input "[PERSON_NAME]"
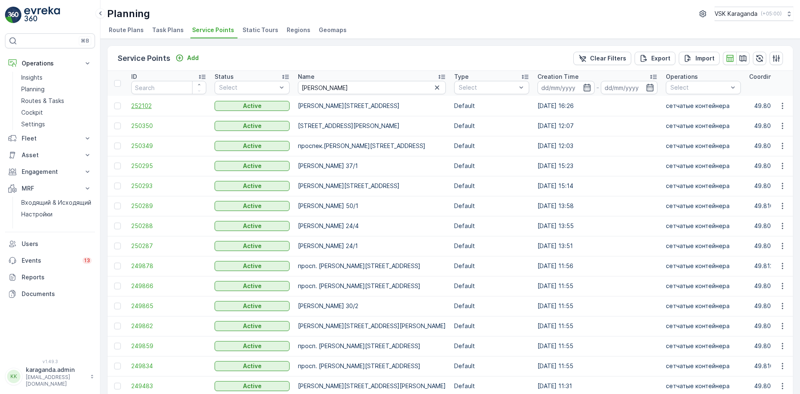
click at [138, 104] on span "252102" at bounding box center [168, 106] width 75 height 8
click at [337, 87] on input "[PERSON_NAME]" at bounding box center [372, 87] width 148 height 13
type input "[PERSON_NAME]"
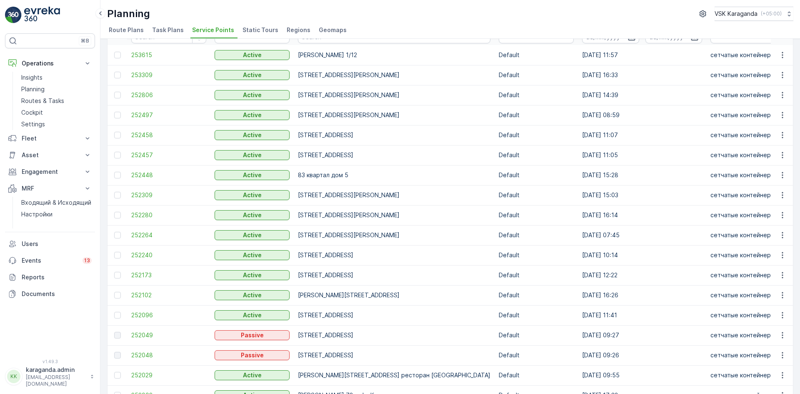
scroll to position [83, 0]
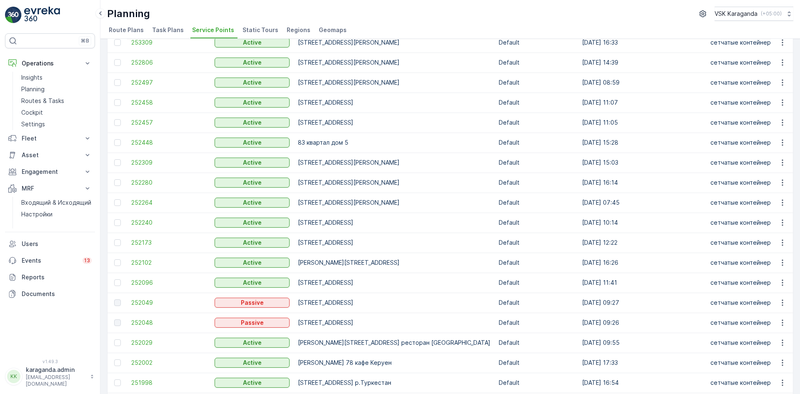
click at [364, 259] on td "[PERSON_NAME][STREET_ADDRESS]" at bounding box center [394, 262] width 201 height 20
click at [361, 263] on td "[PERSON_NAME][STREET_ADDRESS]" at bounding box center [394, 262] width 201 height 20
drag, startPoint x: 360, startPoint y: 263, endPoint x: 302, endPoint y: 260, distance: 57.2
click at [302, 260] on td "[PERSON_NAME][STREET_ADDRESS]" at bounding box center [394, 262] width 201 height 20
drag, startPoint x: 360, startPoint y: 260, endPoint x: 367, endPoint y: 260, distance: 7.1
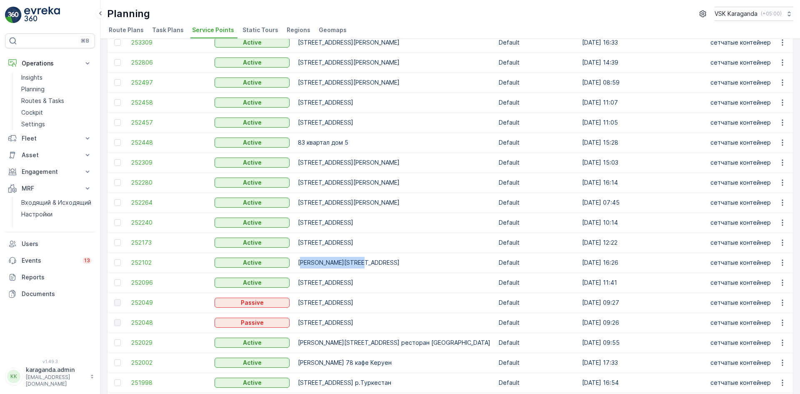
click at [360, 260] on td "[PERSON_NAME][STREET_ADDRESS]" at bounding box center [394, 262] width 201 height 20
click at [362, 262] on td "[PERSON_NAME][STREET_ADDRESS]" at bounding box center [394, 262] width 201 height 20
drag, startPoint x: 361, startPoint y: 261, endPoint x: 300, endPoint y: 264, distance: 61.3
click at [300, 264] on td "[PERSON_NAME][STREET_ADDRESS]" at bounding box center [394, 262] width 201 height 20
copy td "[PERSON_NAME][STREET_ADDRESS]"
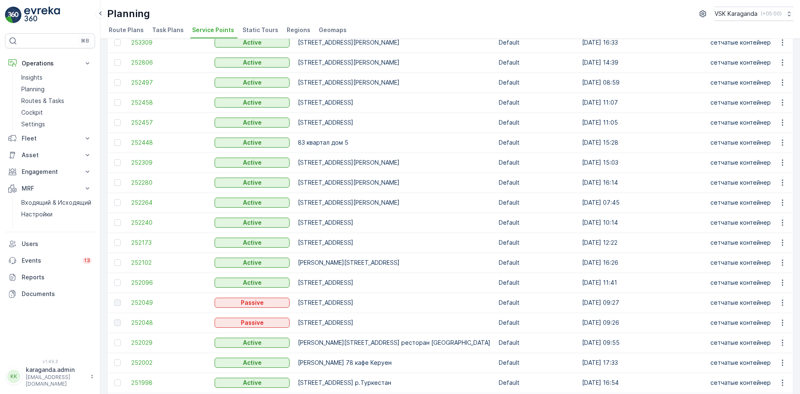
click at [362, 244] on td "[STREET_ADDRESS]" at bounding box center [394, 242] width 201 height 20
click at [362, 242] on td "[STREET_ADDRESS]" at bounding box center [394, 242] width 201 height 20
drag, startPoint x: 359, startPoint y: 242, endPoint x: 295, endPoint y: 242, distance: 64.6
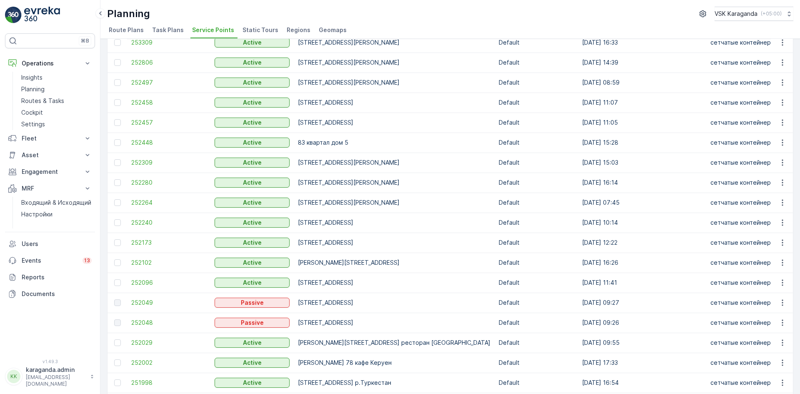
click at [295, 242] on td "[STREET_ADDRESS]" at bounding box center [394, 242] width 201 height 20
drag, startPoint x: 303, startPoint y: 244, endPoint x: 343, endPoint y: 248, distance: 39.8
click at [343, 248] on td "[STREET_ADDRESS]" at bounding box center [394, 242] width 201 height 20
click at [359, 244] on td "[STREET_ADDRESS]" at bounding box center [394, 242] width 201 height 20
drag, startPoint x: 359, startPoint y: 242, endPoint x: 297, endPoint y: 245, distance: 62.1
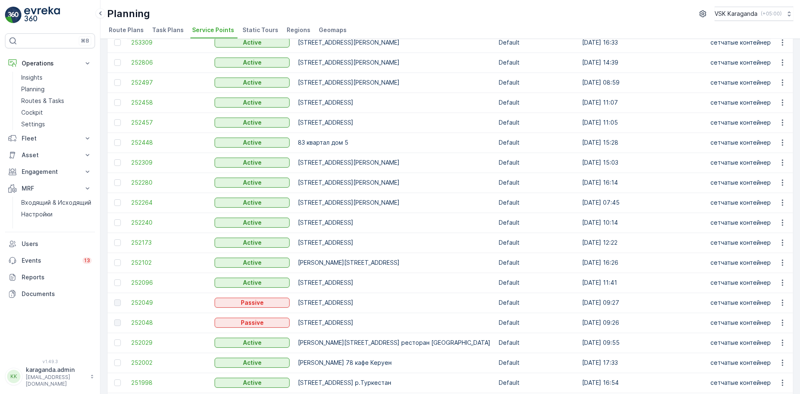
click at [297, 245] on td "[STREET_ADDRESS]" at bounding box center [394, 242] width 201 height 20
copy td "[STREET_ADDRESS]"
click at [359, 222] on td "[STREET_ADDRESS]" at bounding box center [394, 222] width 201 height 20
drag, startPoint x: 357, startPoint y: 223, endPoint x: 298, endPoint y: 222, distance: 59.2
click at [298, 222] on td "[STREET_ADDRESS]" at bounding box center [394, 222] width 201 height 20
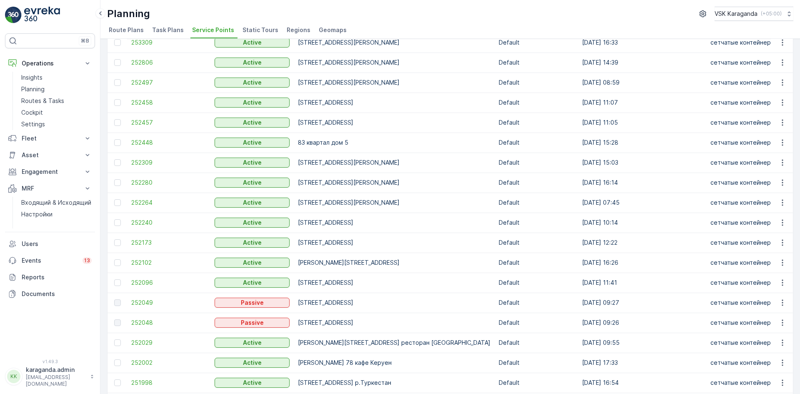
copy td "[STREET_ADDRESS]"
click at [347, 201] on td "[STREET_ADDRESS][PERSON_NAME]" at bounding box center [394, 202] width 201 height 20
drag, startPoint x: 350, startPoint y: 202, endPoint x: 296, endPoint y: 202, distance: 54.2
click at [296, 202] on td "[STREET_ADDRESS][PERSON_NAME]" at bounding box center [394, 202] width 201 height 20
drag, startPoint x: 348, startPoint y: 182, endPoint x: 296, endPoint y: 182, distance: 51.7
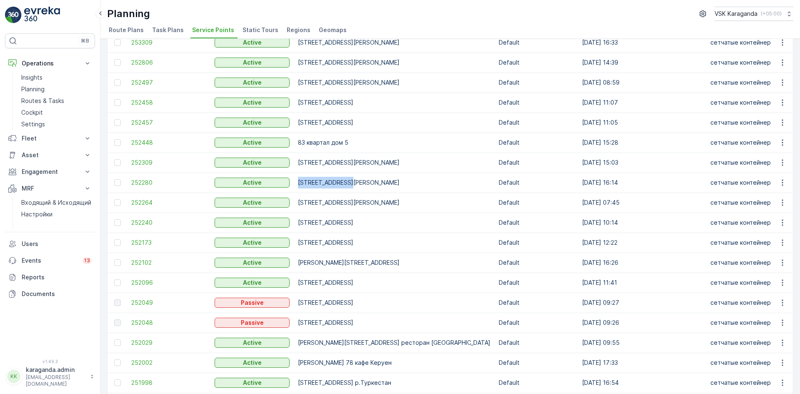
click at [296, 182] on td "[STREET_ADDRESS][PERSON_NAME]" at bounding box center [394, 182] width 201 height 20
drag, startPoint x: 355, startPoint y: 162, endPoint x: 299, endPoint y: 161, distance: 55.8
click at [299, 161] on td "[STREET_ADDRESS][PERSON_NAME]" at bounding box center [394, 162] width 201 height 20
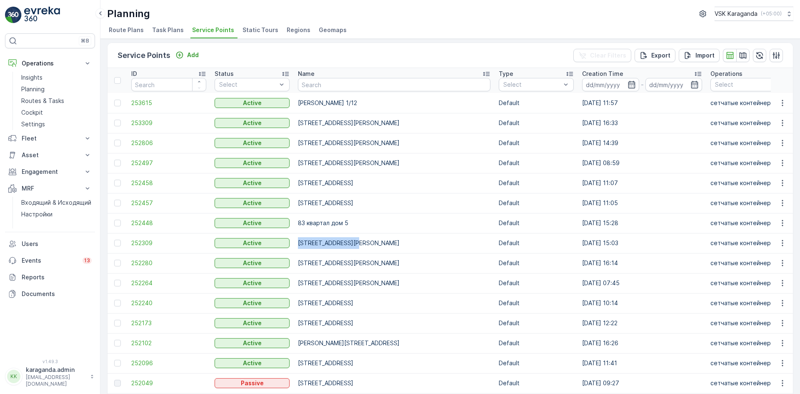
scroll to position [0, 0]
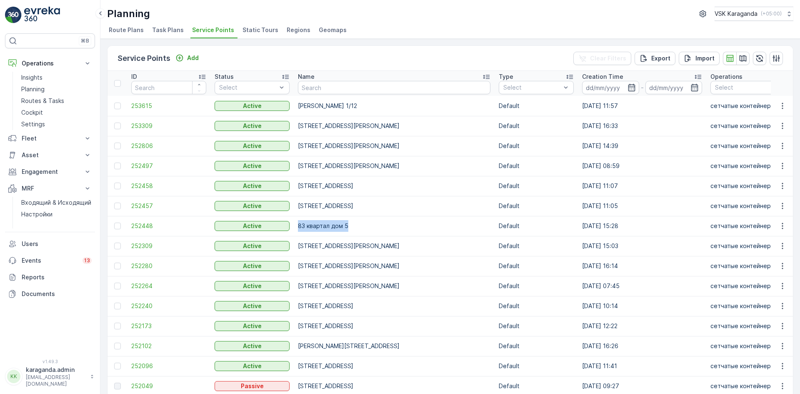
drag, startPoint x: 346, startPoint y: 224, endPoint x: 297, endPoint y: 224, distance: 48.7
click at [297, 224] on td "83 квартал дом 5" at bounding box center [394, 226] width 201 height 20
drag, startPoint x: 350, startPoint y: 207, endPoint x: 290, endPoint y: 206, distance: 60.0
click at [349, 184] on td "[STREET_ADDRESS]" at bounding box center [394, 186] width 201 height 20
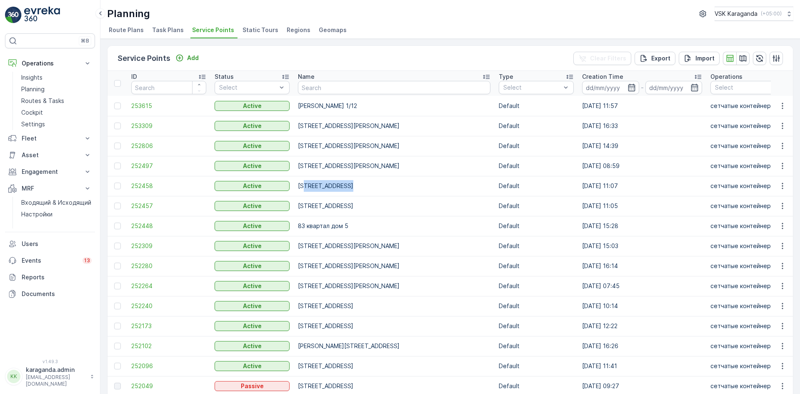
drag, startPoint x: 347, startPoint y: 188, endPoint x: 303, endPoint y: 186, distance: 43.4
click at [303, 186] on td "[STREET_ADDRESS]" at bounding box center [394, 186] width 201 height 20
click at [345, 187] on td "[STREET_ADDRESS]" at bounding box center [394, 186] width 201 height 20
drag, startPoint x: 350, startPoint y: 185, endPoint x: 297, endPoint y: 186, distance: 53.3
click at [297, 186] on td "[STREET_ADDRESS]" at bounding box center [394, 186] width 201 height 20
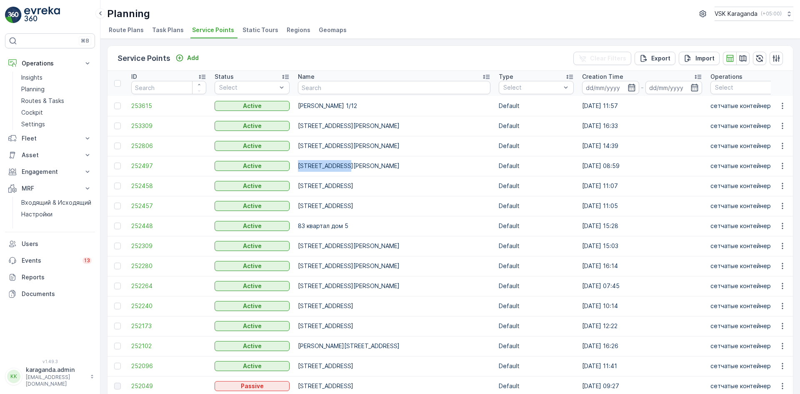
drag, startPoint x: 346, startPoint y: 166, endPoint x: 296, endPoint y: 165, distance: 50.4
click at [296, 165] on td "[STREET_ADDRESS][PERSON_NAME]" at bounding box center [394, 166] width 201 height 20
click at [345, 145] on td "[STREET_ADDRESS][PERSON_NAME]" at bounding box center [394, 146] width 201 height 20
drag, startPoint x: 342, startPoint y: 145, endPoint x: 298, endPoint y: 145, distance: 44.6
click at [298, 145] on td "[STREET_ADDRESS][PERSON_NAME]" at bounding box center [394, 146] width 201 height 20
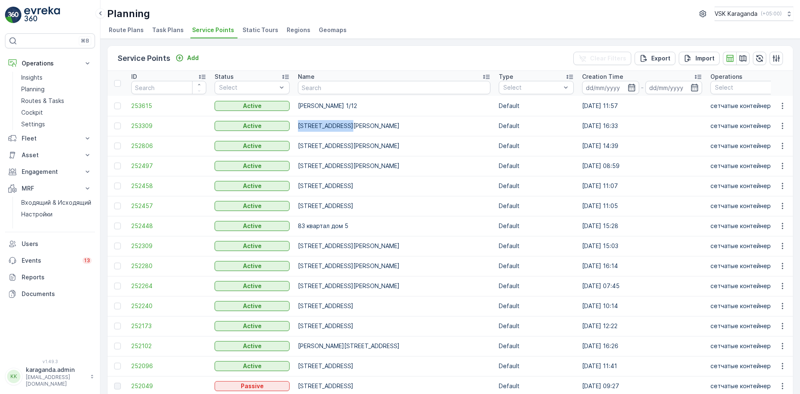
drag, startPoint x: 354, startPoint y: 107, endPoint x: 298, endPoint y: 107, distance: 55.4
click at [298, 107] on td "[PERSON_NAME] 1/12" at bounding box center [394, 106] width 201 height 20
